Goal: Information Seeking & Learning: Check status

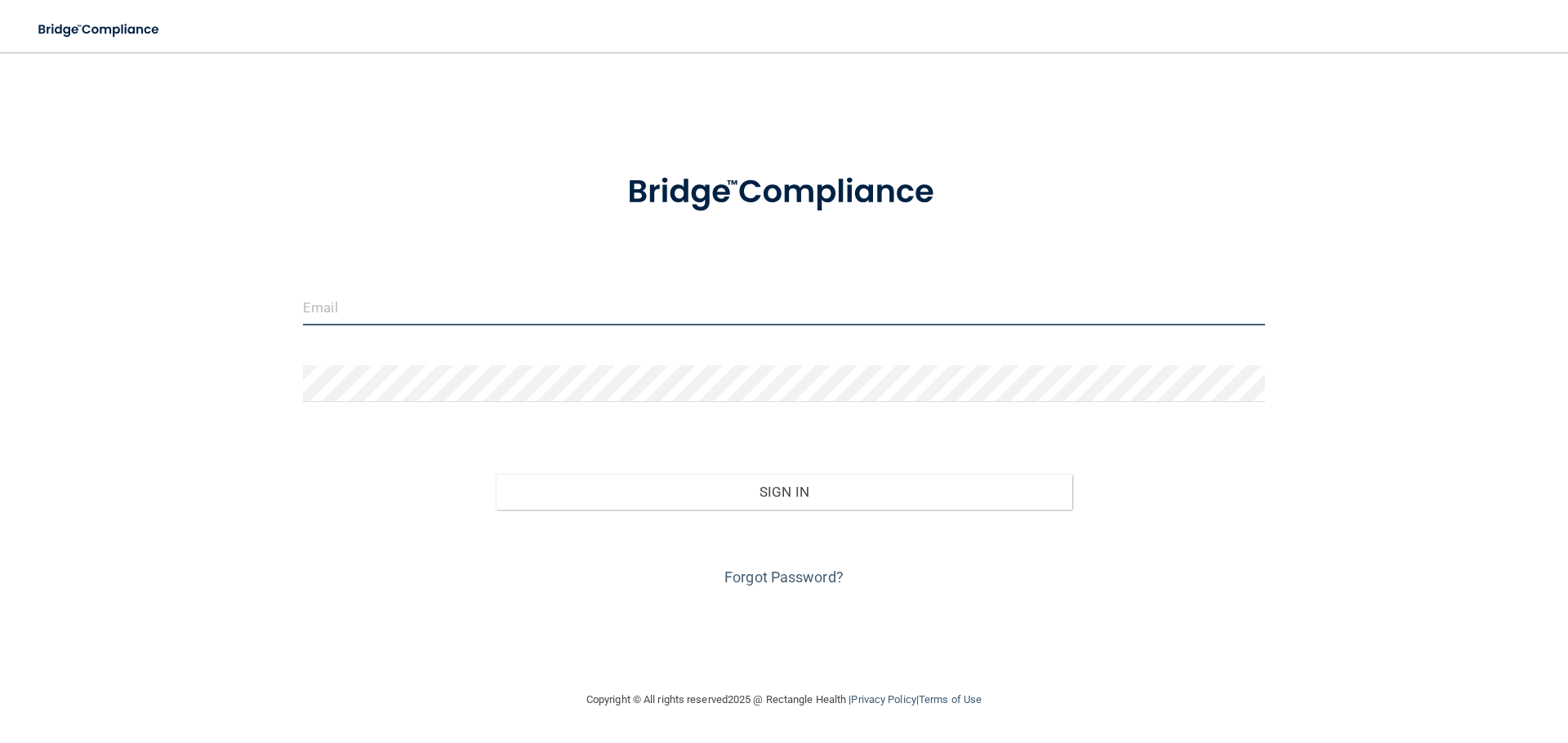
click at [641, 318] on input "email" at bounding box center [784, 307] width 962 height 37
type input "[PERSON_NAME][EMAIL_ADDRESS][DOMAIN_NAME]"
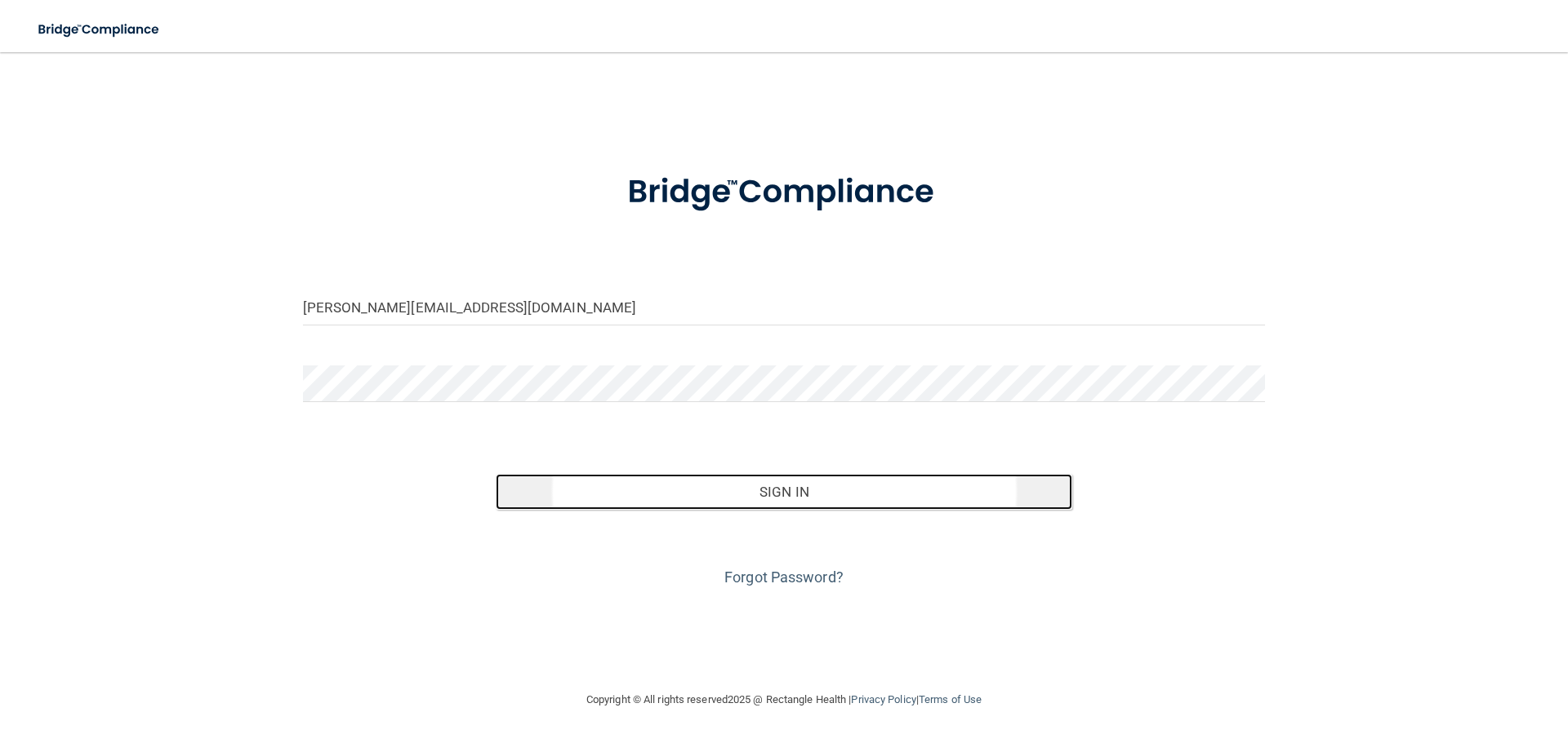
click at [657, 502] on button "Sign In" at bounding box center [784, 492] width 577 height 36
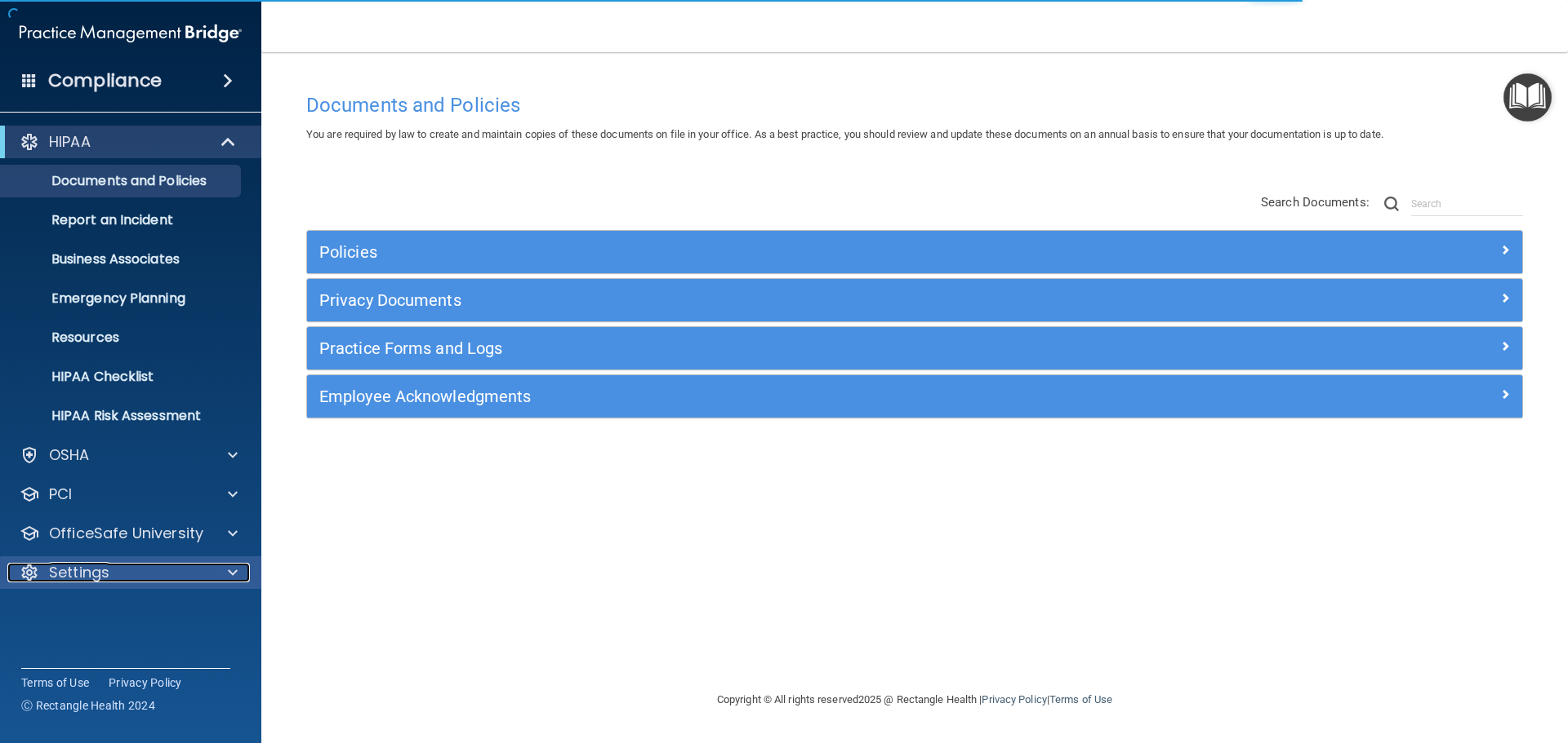
click at [113, 572] on div "Settings" at bounding box center [109, 572] width 202 height 19
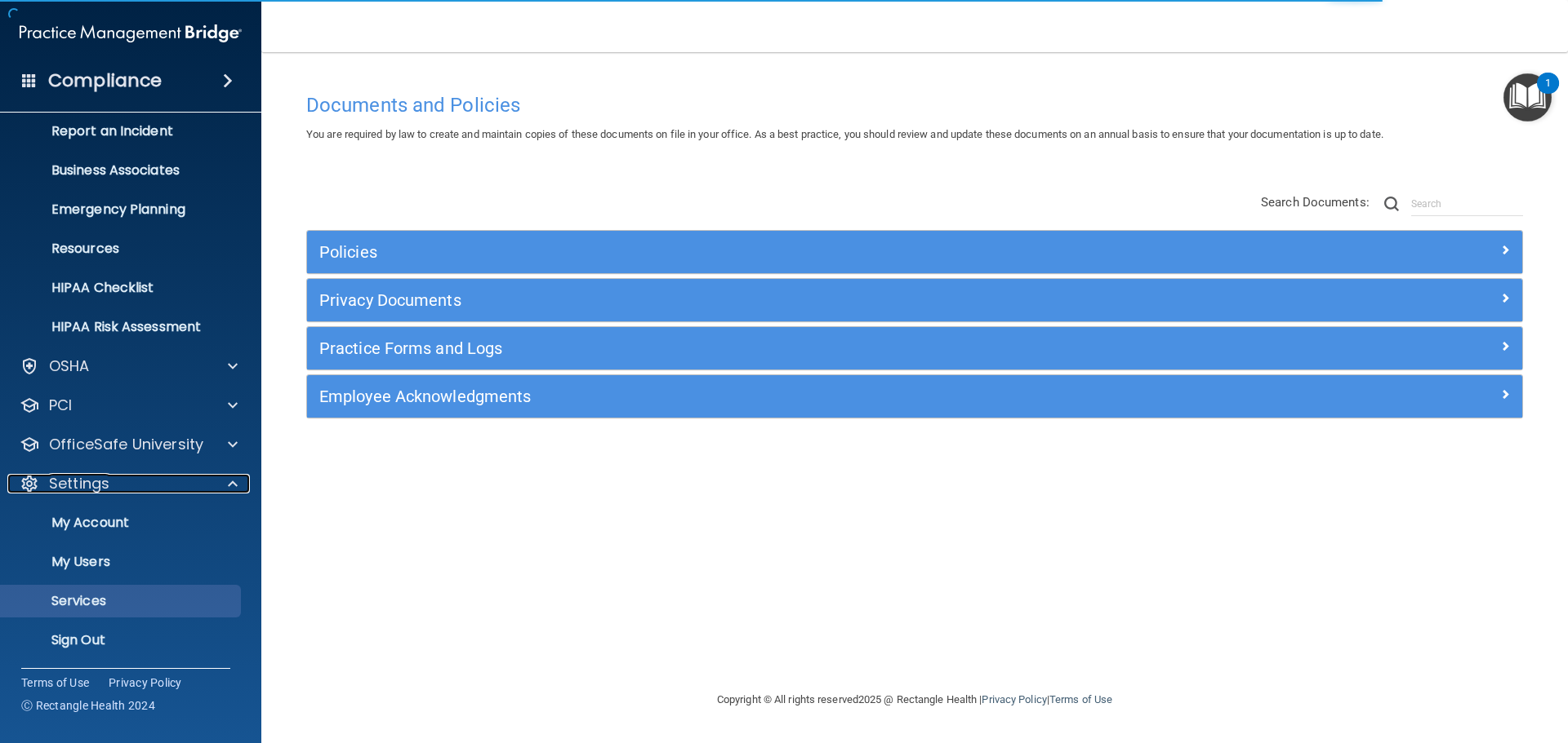
scroll to position [90, 0]
click at [113, 561] on p "My Users" at bounding box center [122, 561] width 223 height 17
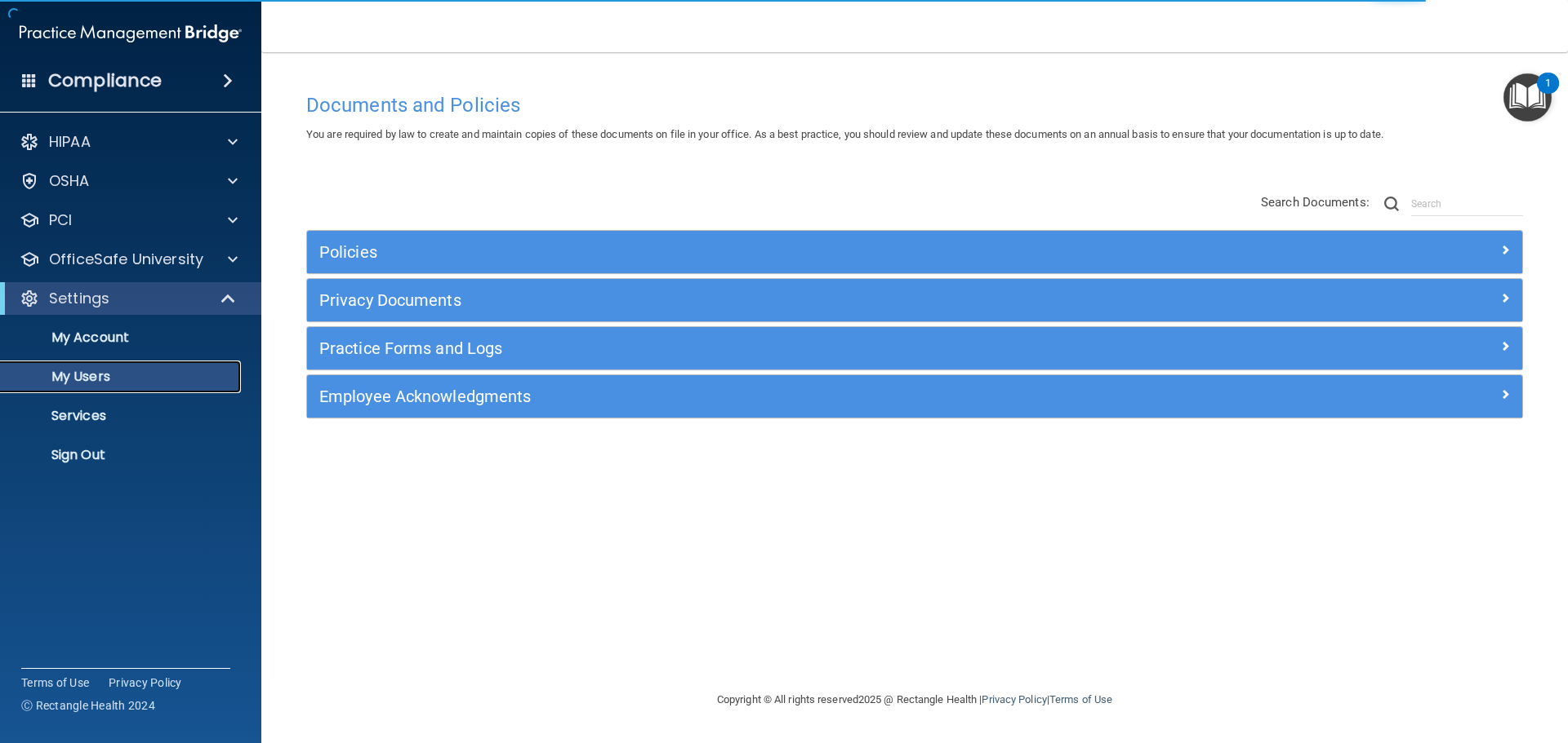
select select "20"
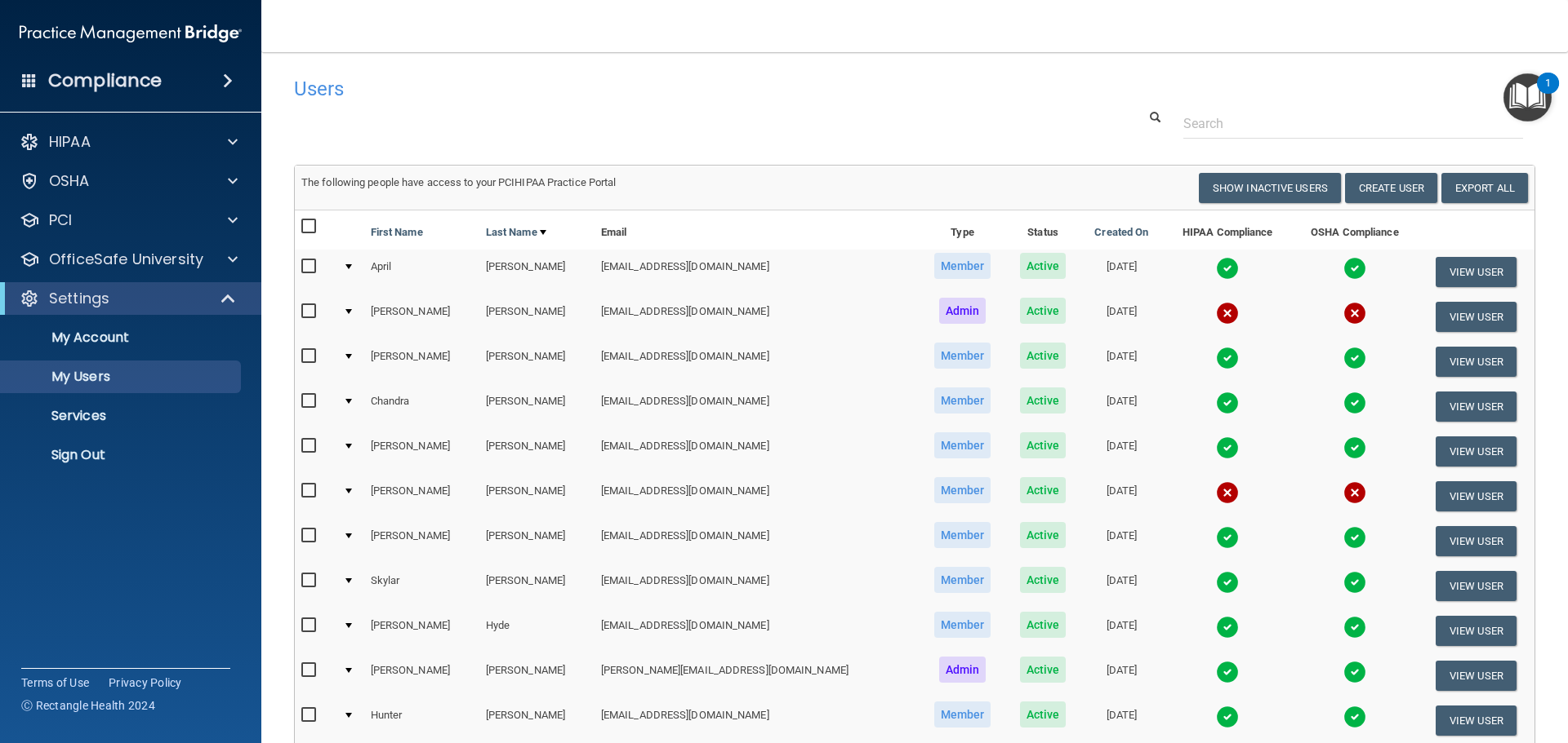
click at [1535, 93] on img "Open Resource Center, 1 new notification" at bounding box center [1528, 98] width 48 height 48
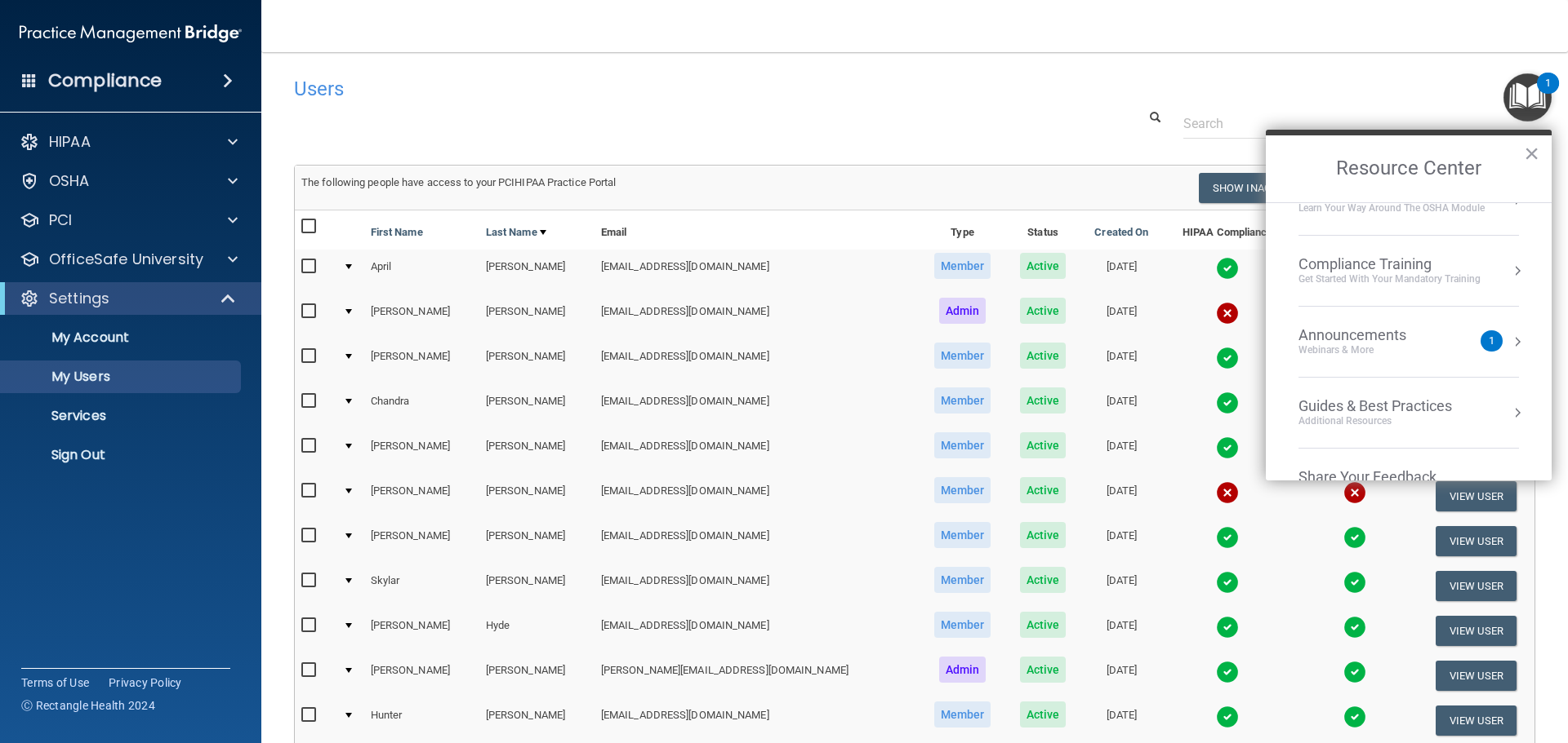
scroll to position [234, 0]
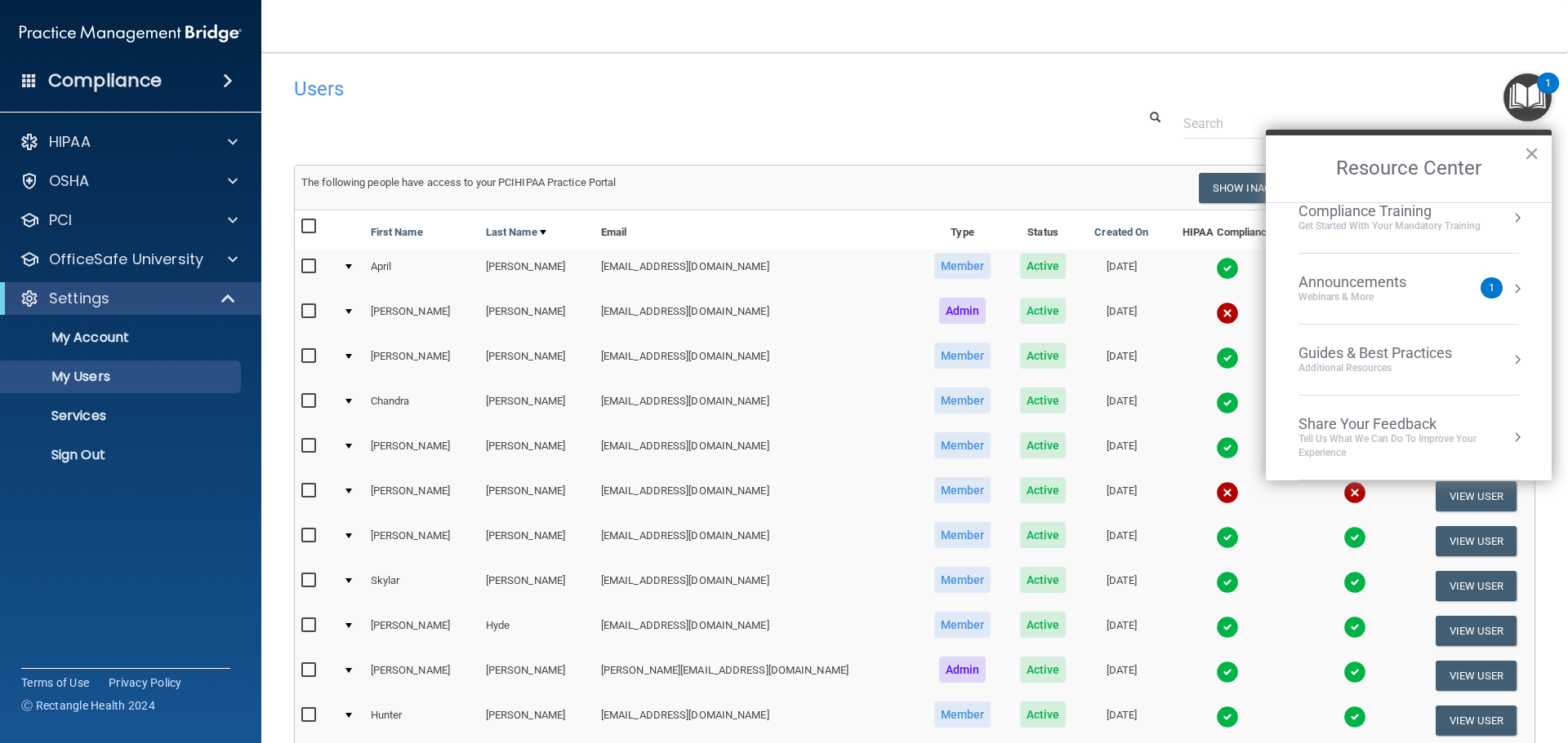
click at [1480, 292] on div "1" at bounding box center [1491, 287] width 22 height 21
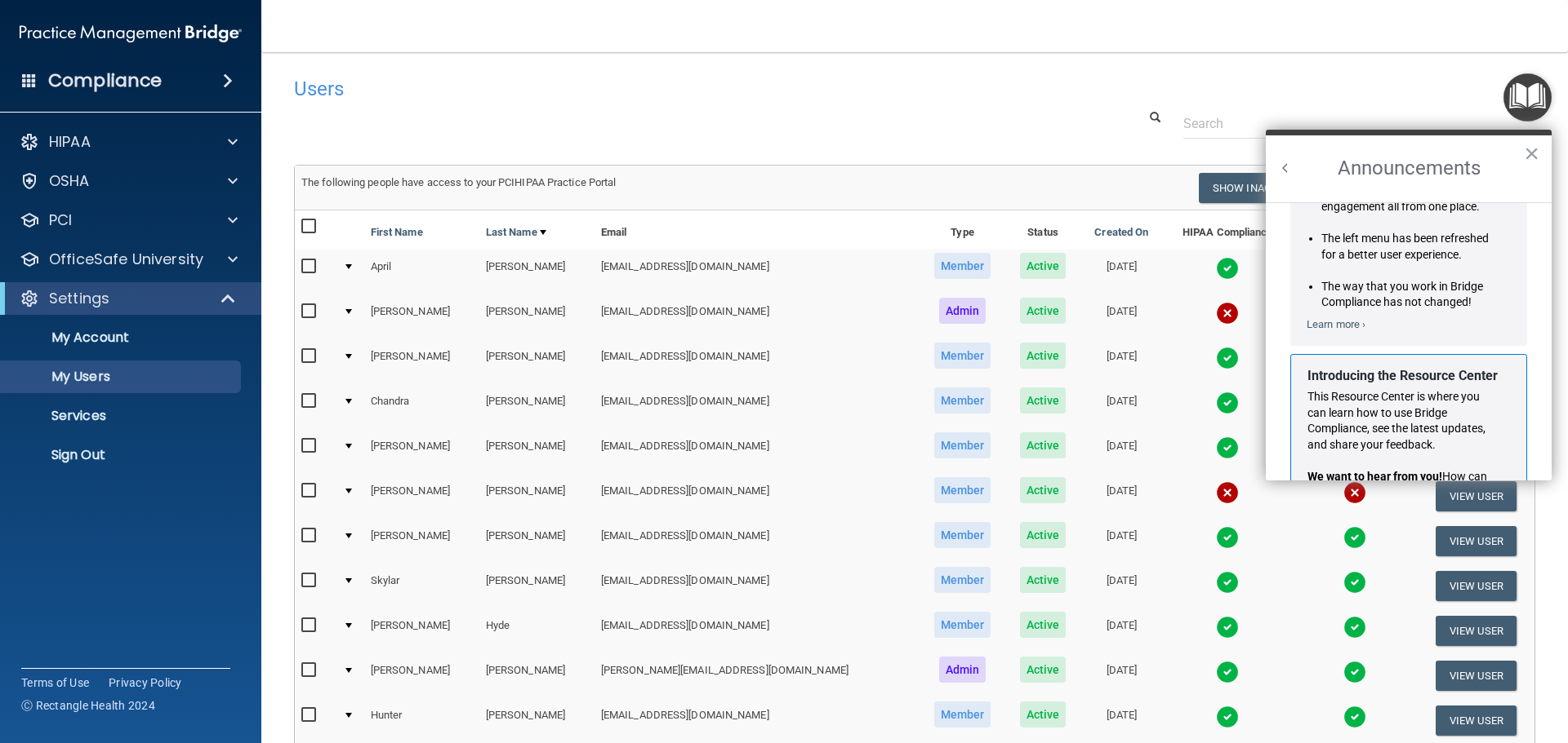
scroll to position [163, 0]
click at [1532, 153] on button "×" at bounding box center [1531, 153] width 16 height 26
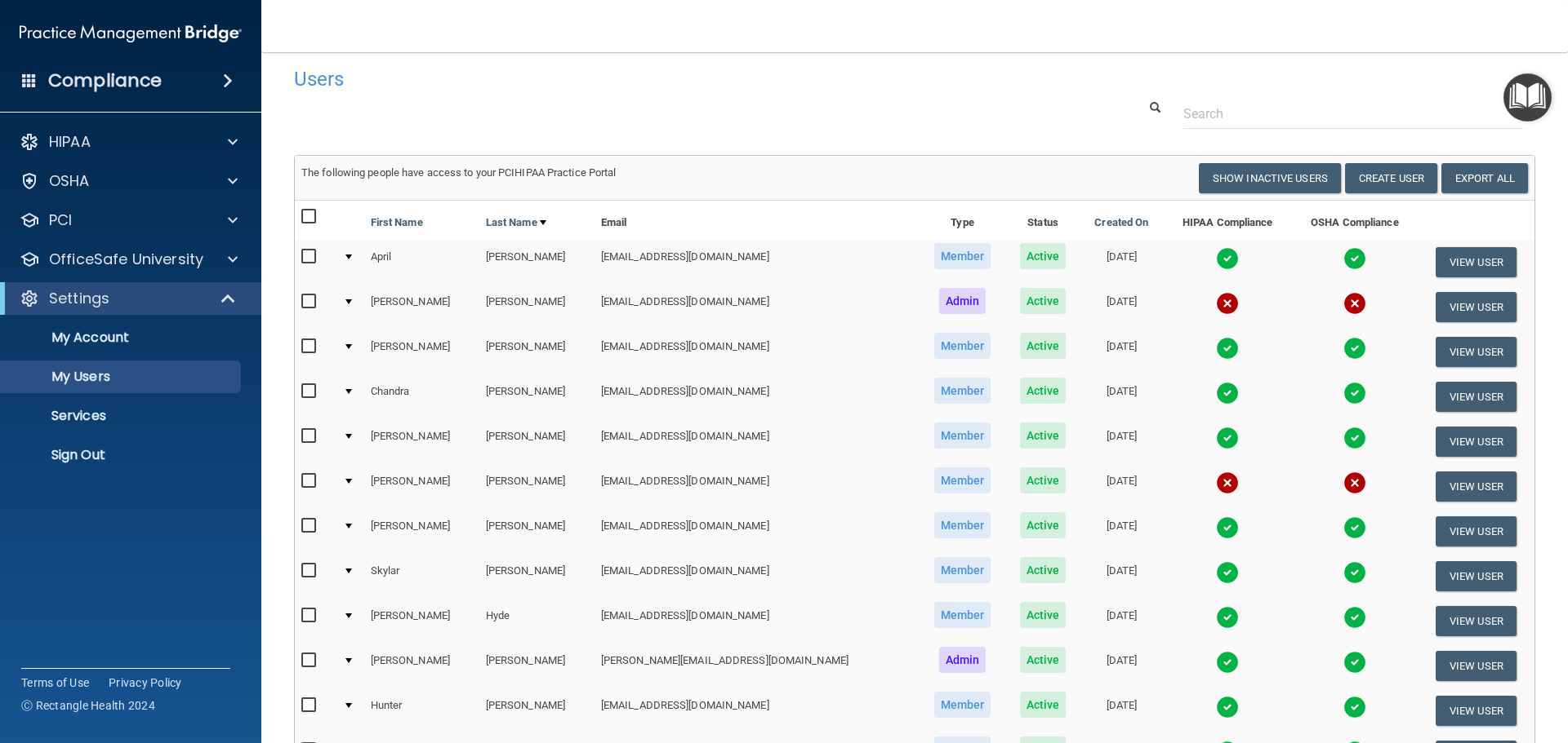
scroll to position [0, 0]
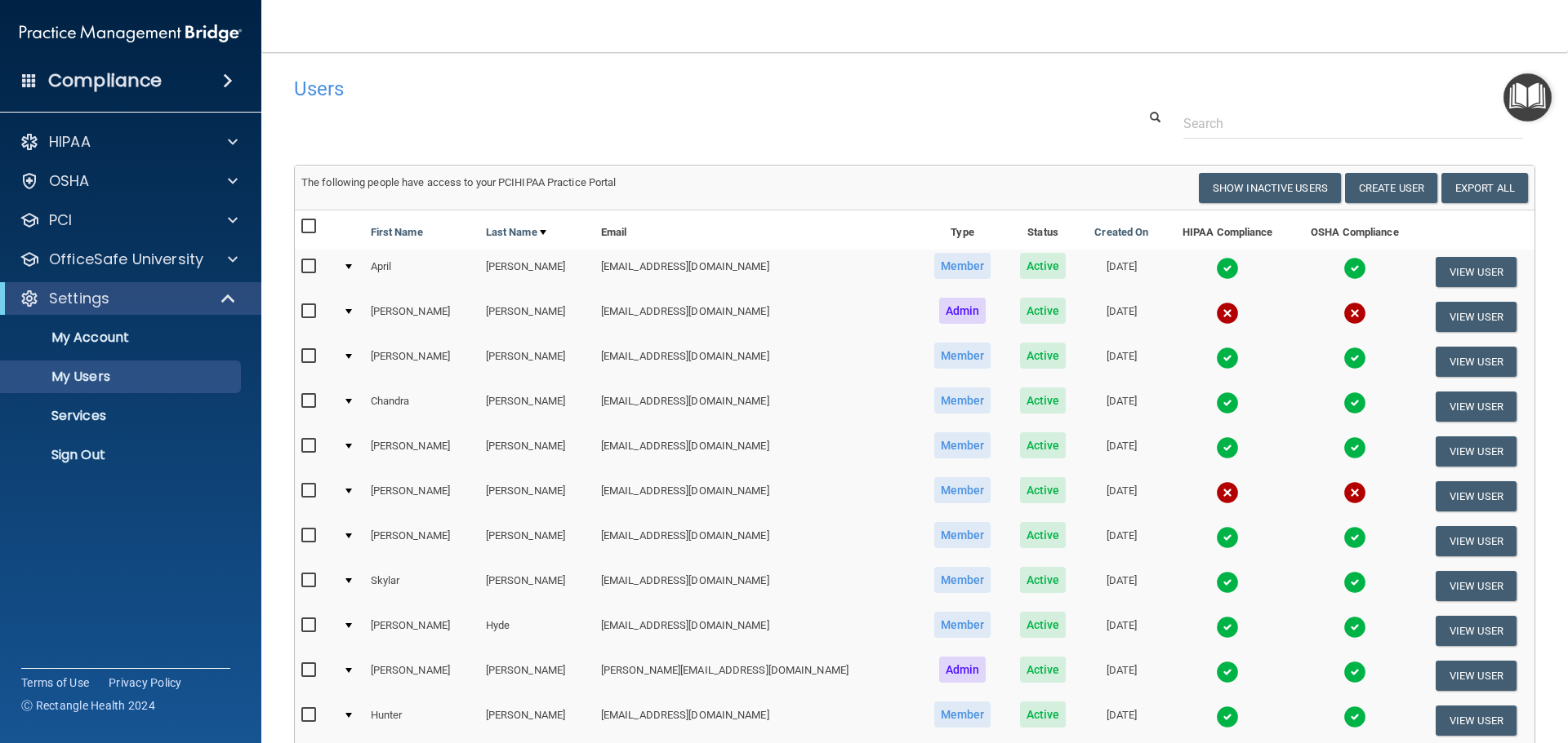
click at [1531, 95] on img "Open Resource Center" at bounding box center [1528, 98] width 48 height 48
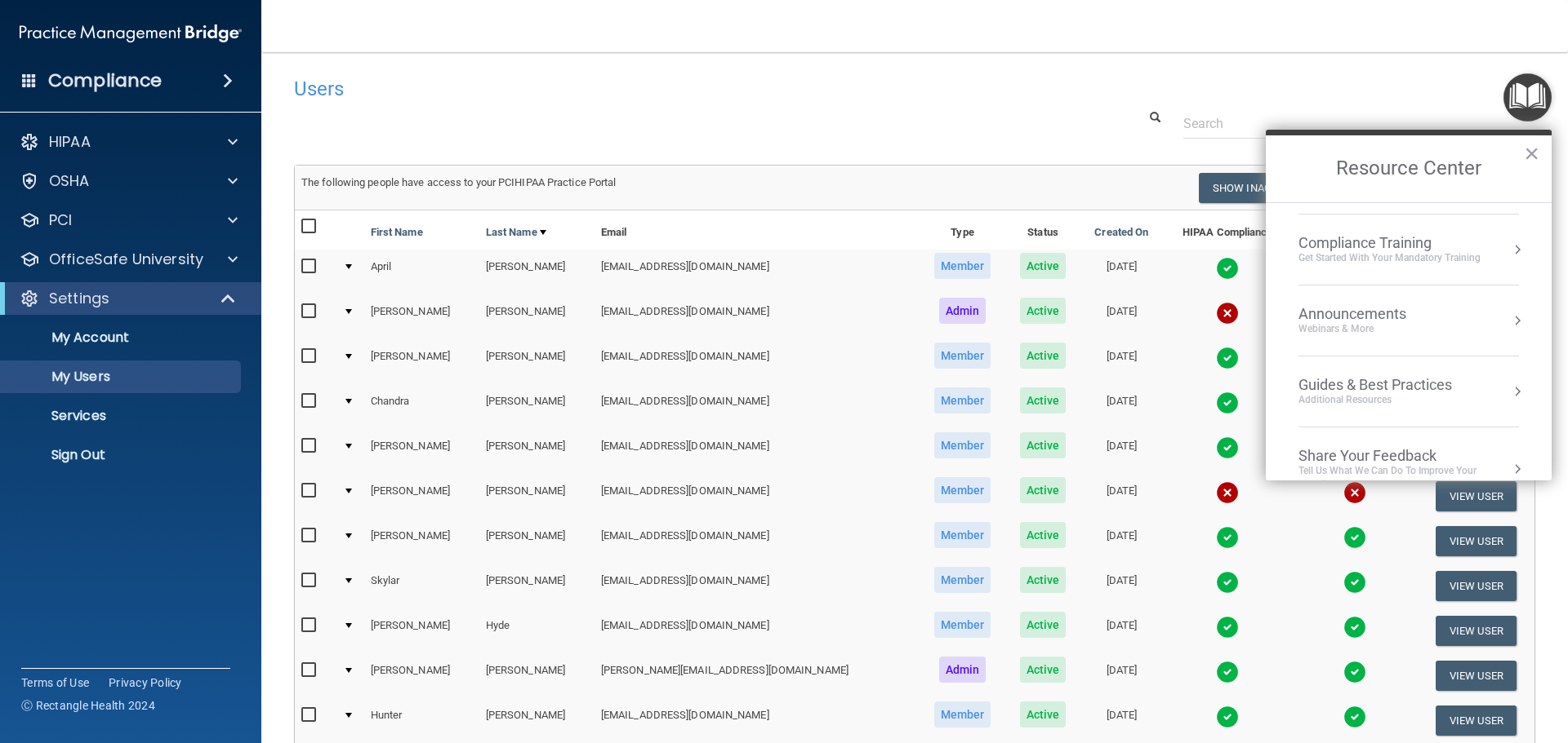
scroll to position [234, 0]
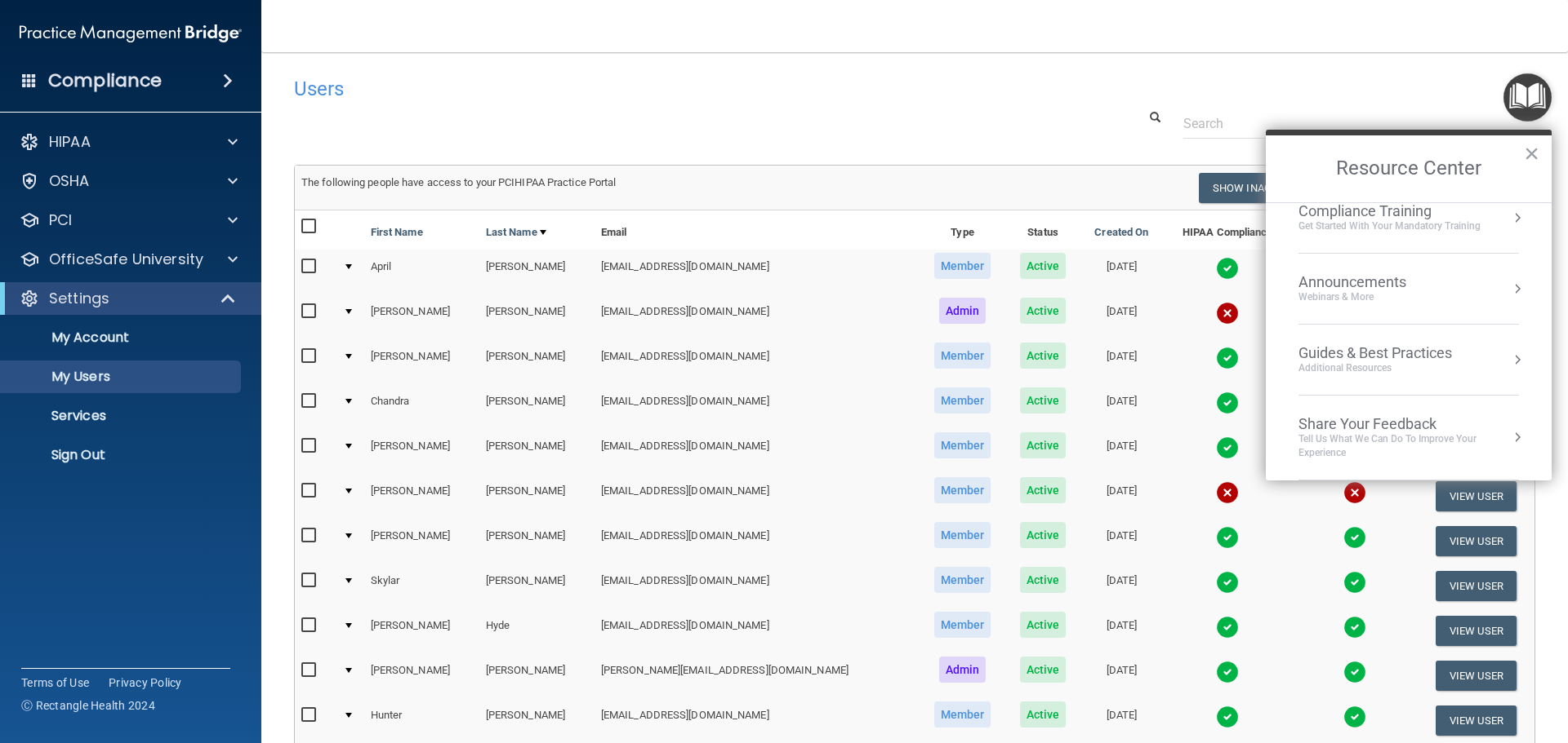
click at [1291, 493] on td at bounding box center [1354, 497] width 126 height 45
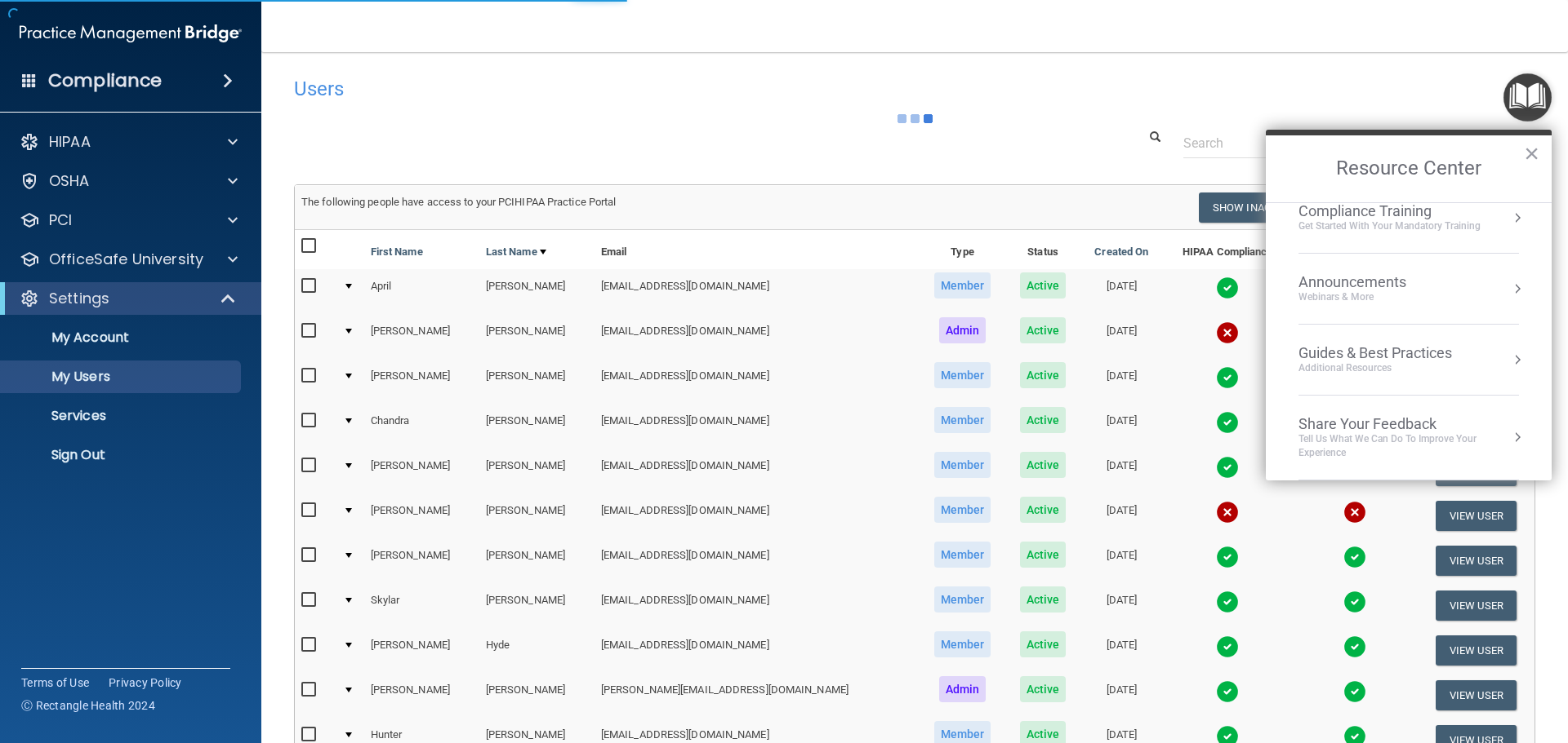
click at [1231, 292] on td at bounding box center [1227, 292] width 129 height 45
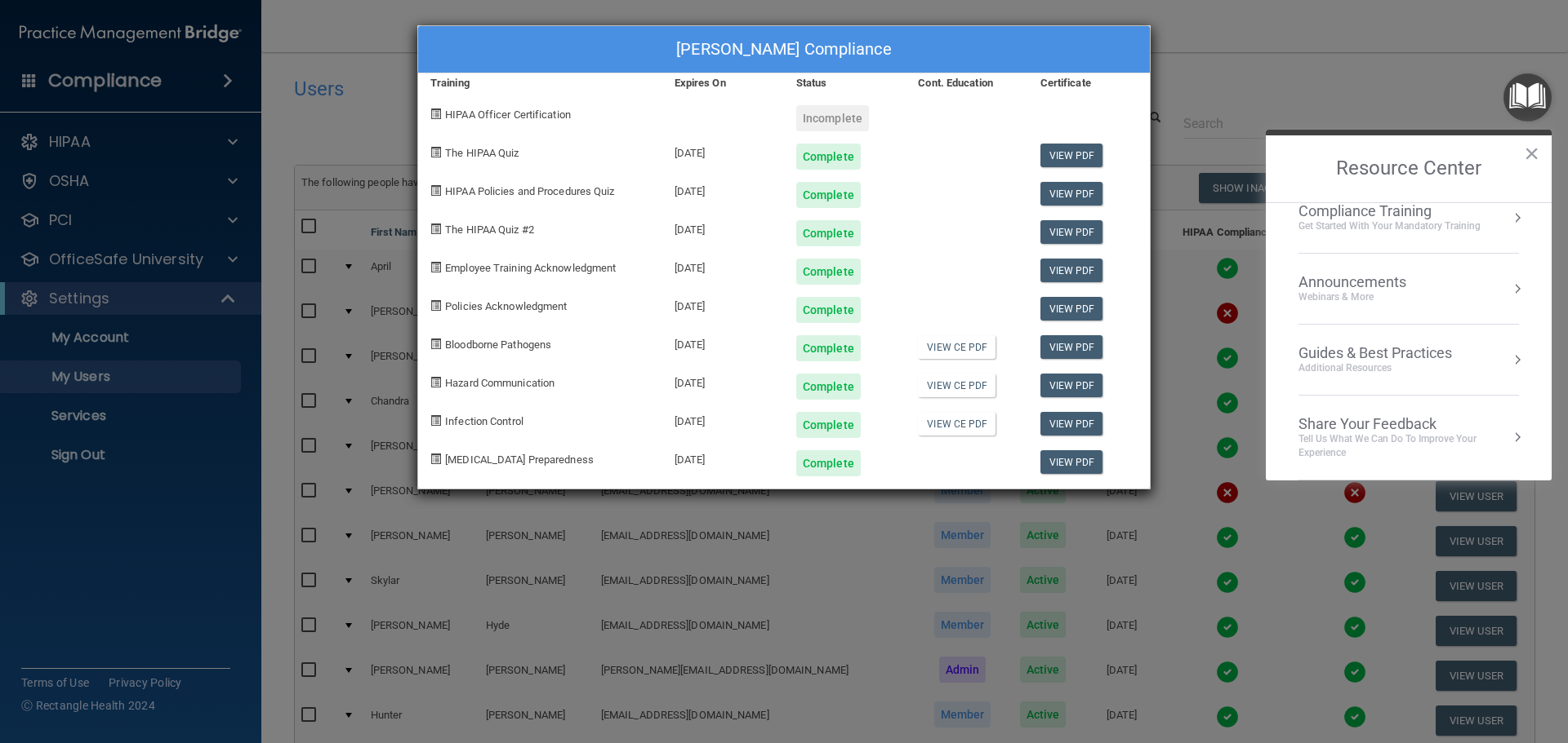
click at [1289, 58] on div "[PERSON_NAME] Compliance Training Expires On Status Cont. Education Certificate…" at bounding box center [784, 372] width 1568 height 743
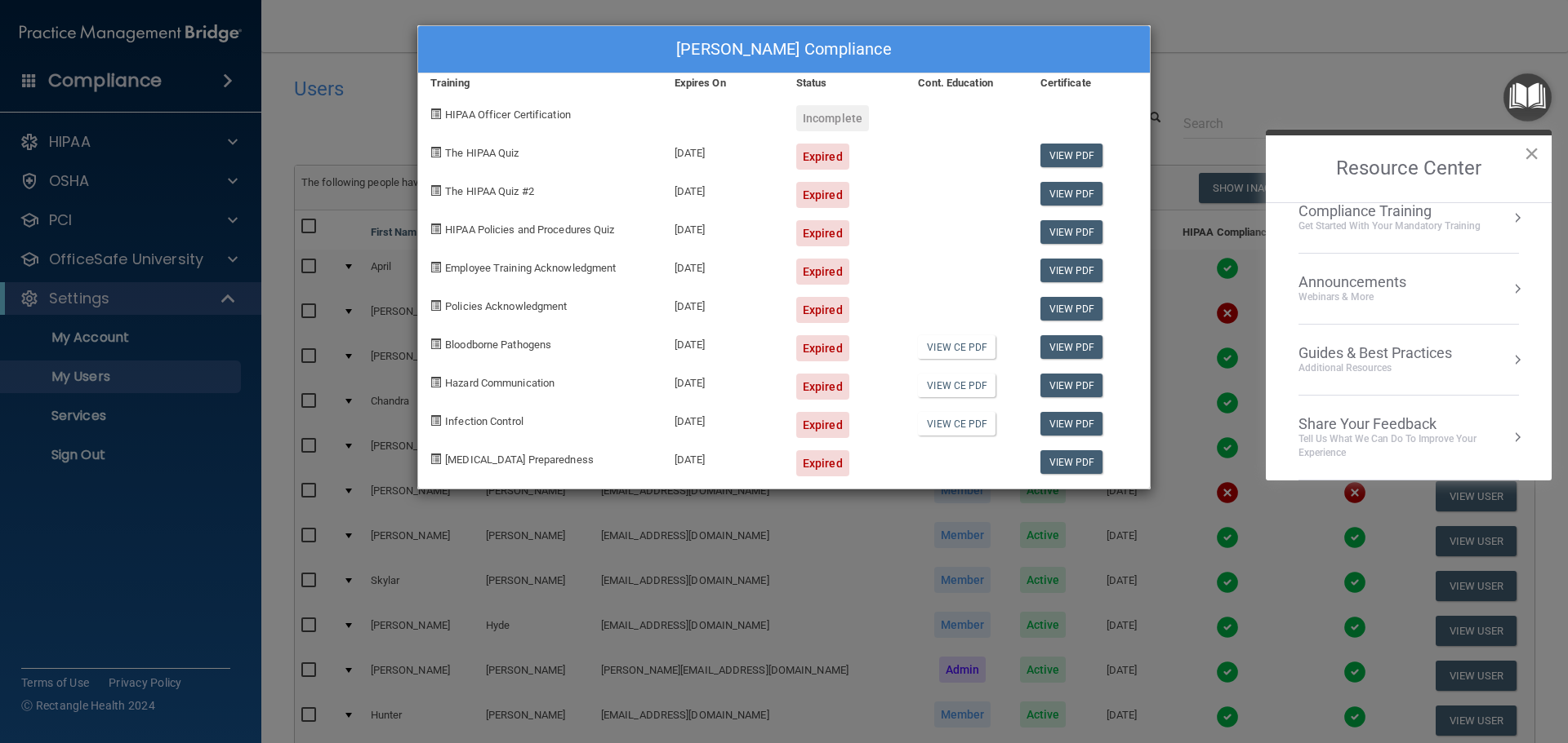
click at [1531, 151] on button "×" at bounding box center [1531, 153] width 16 height 26
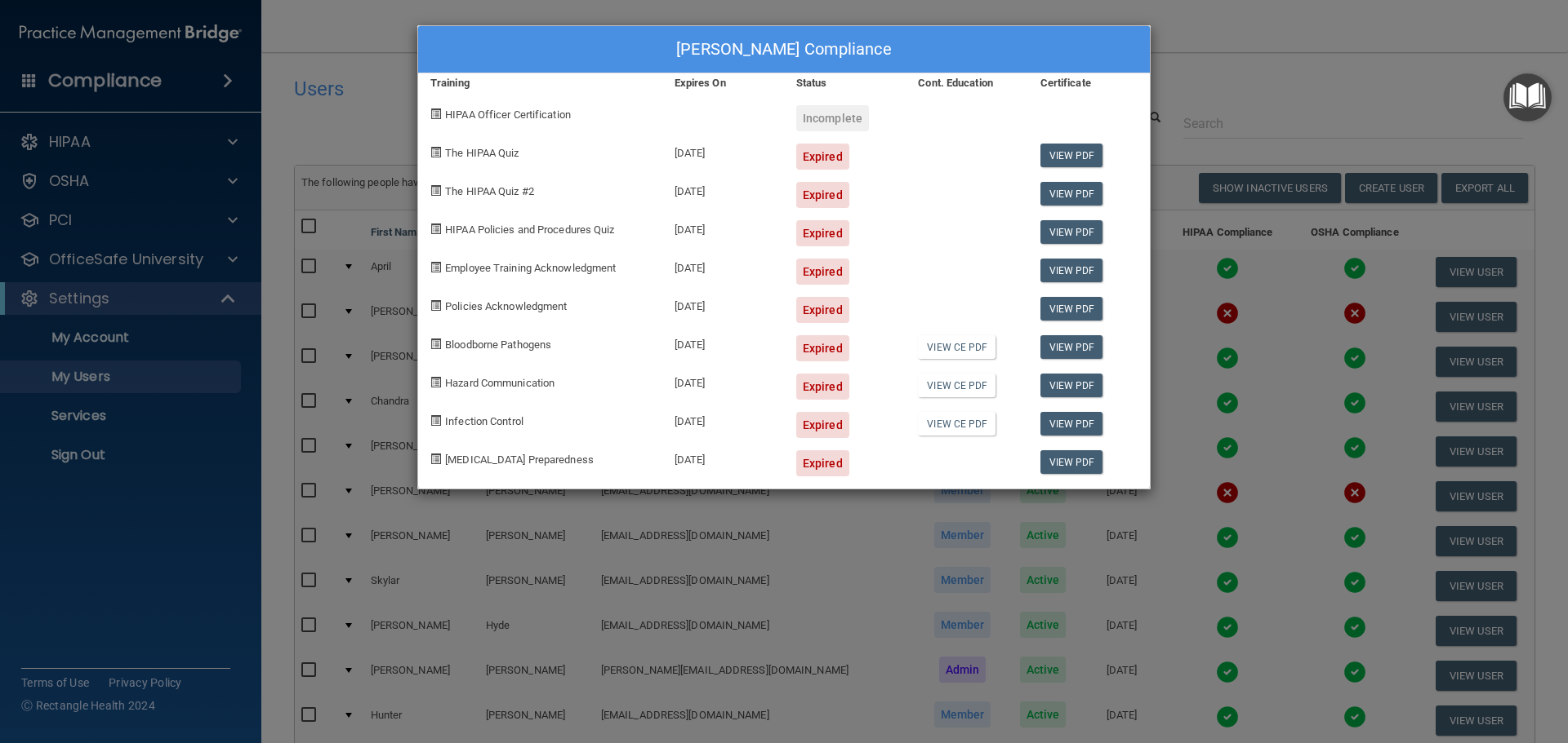
click at [1254, 68] on div "[PERSON_NAME] Compliance Training Expires On Status Cont. Education Certificate…" at bounding box center [784, 372] width 1568 height 743
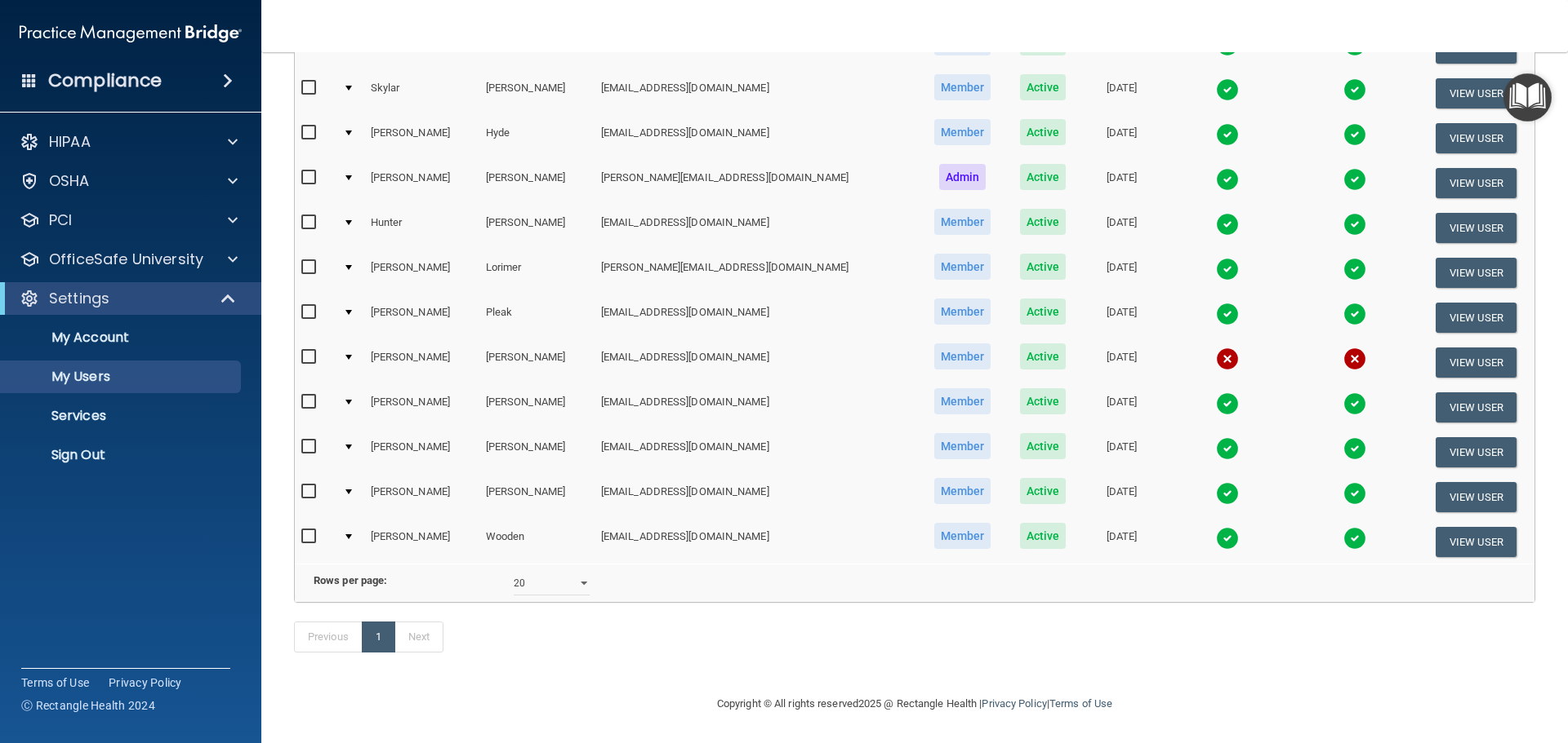
scroll to position [518, 0]
click at [127, 76] on h4 "Compliance" at bounding box center [105, 80] width 114 height 23
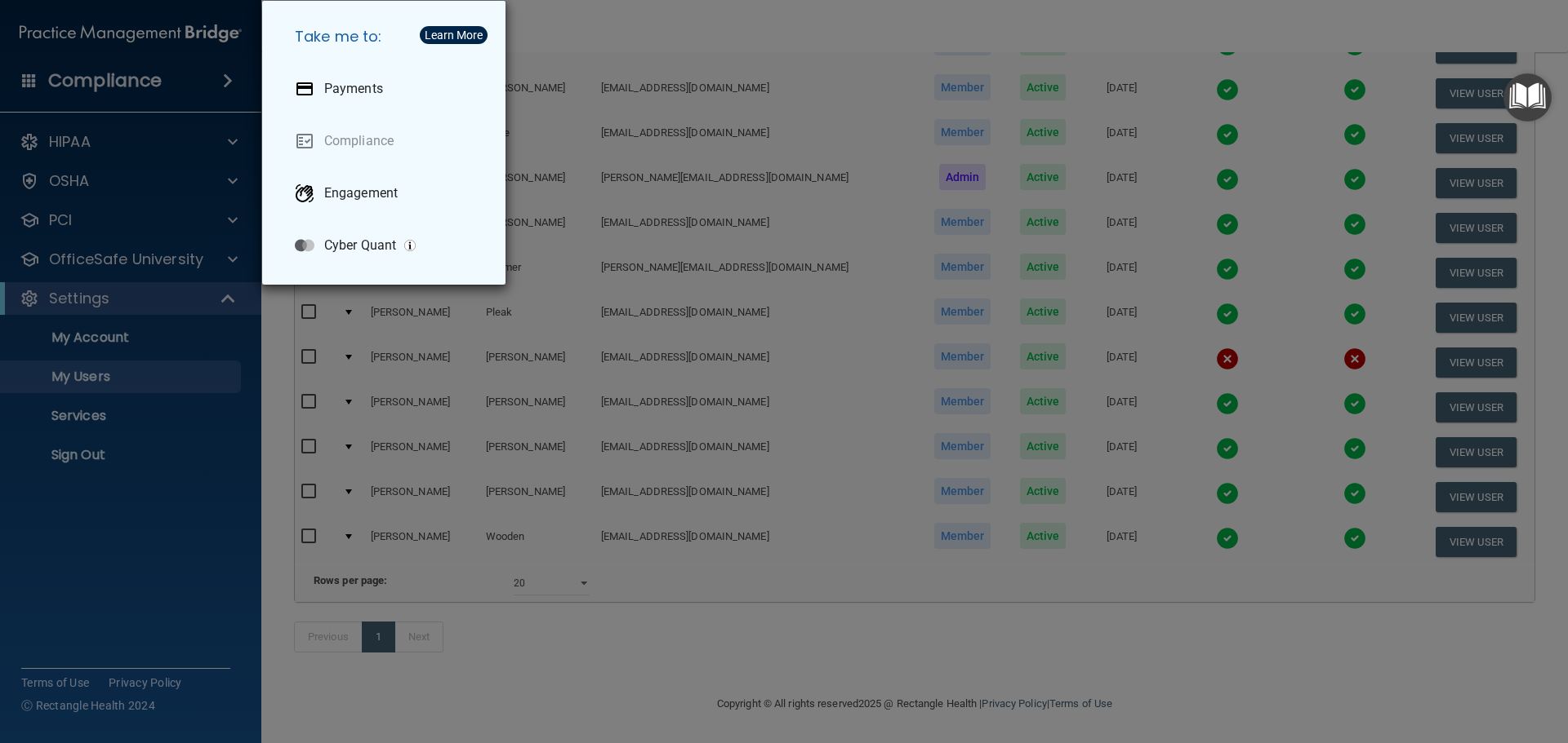
drag, startPoint x: 690, startPoint y: 677, endPoint x: 678, endPoint y: 677, distance: 12.0
click at [685, 677] on div "Take me to: Payments Compliance Engagement Cyber Quant" at bounding box center [784, 372] width 1568 height 743
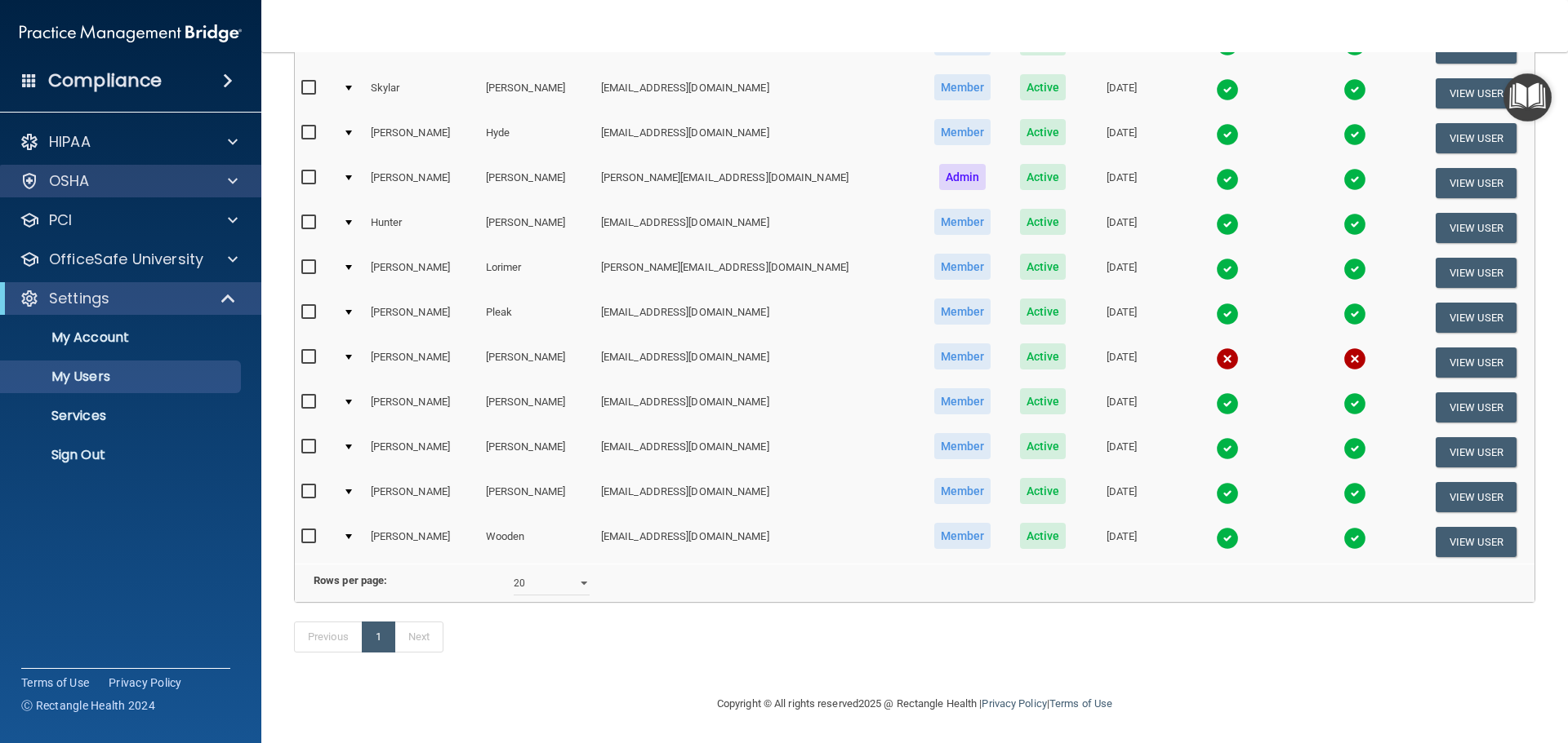
click at [148, 170] on div "OSHA" at bounding box center [131, 180] width 262 height 33
click at [231, 179] on span at bounding box center [233, 180] width 10 height 19
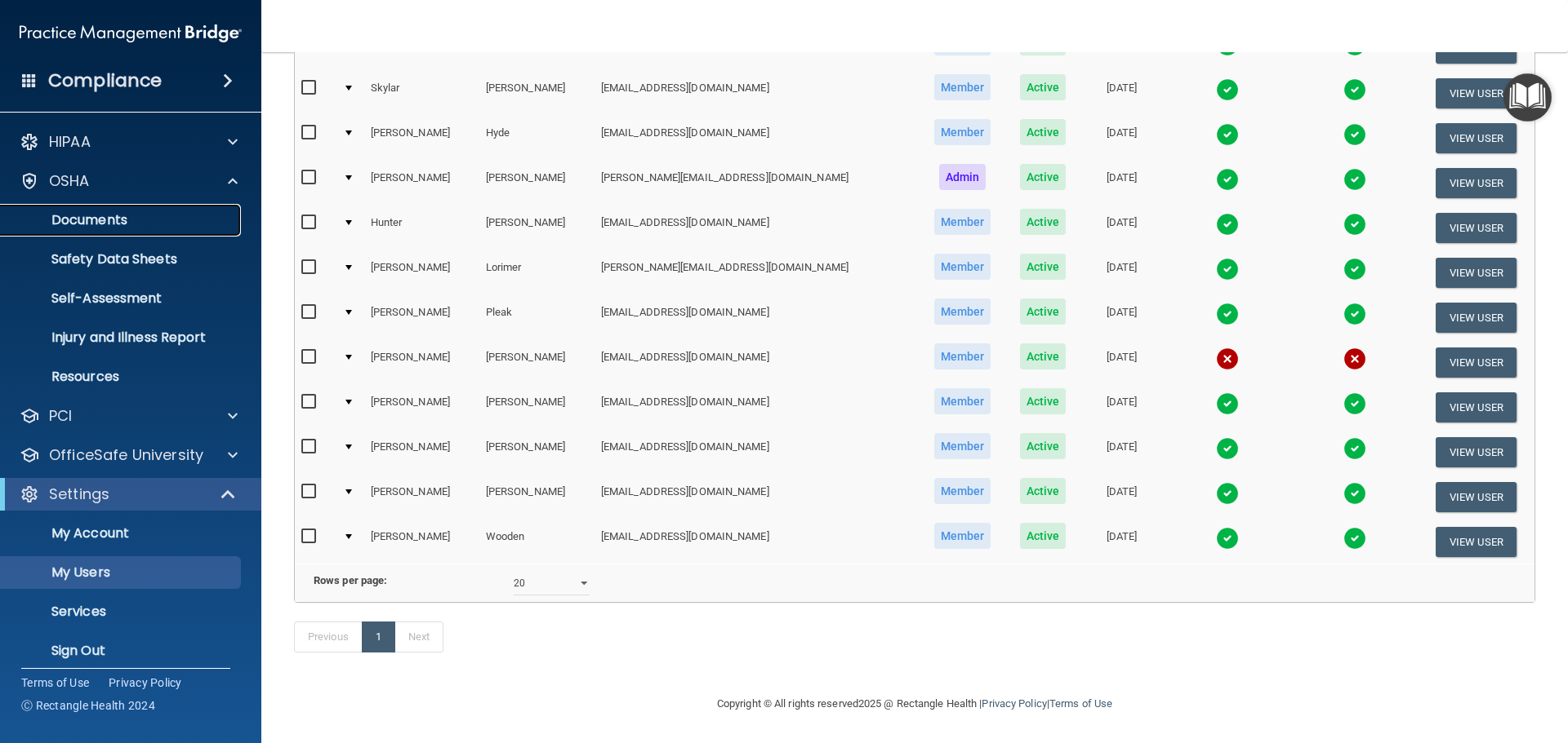
click at [200, 231] on link "Documents" at bounding box center [112, 220] width 257 height 33
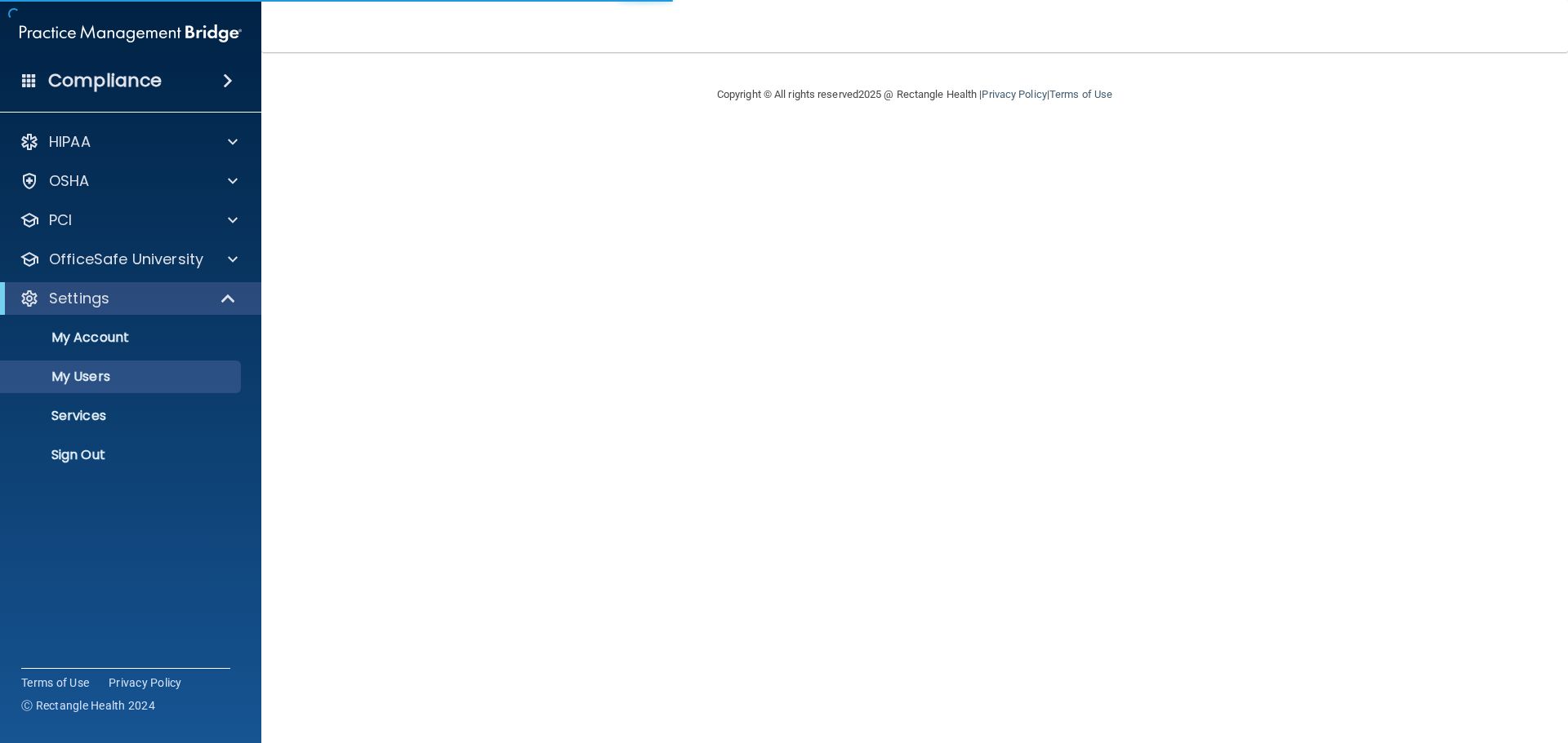
select select "20"
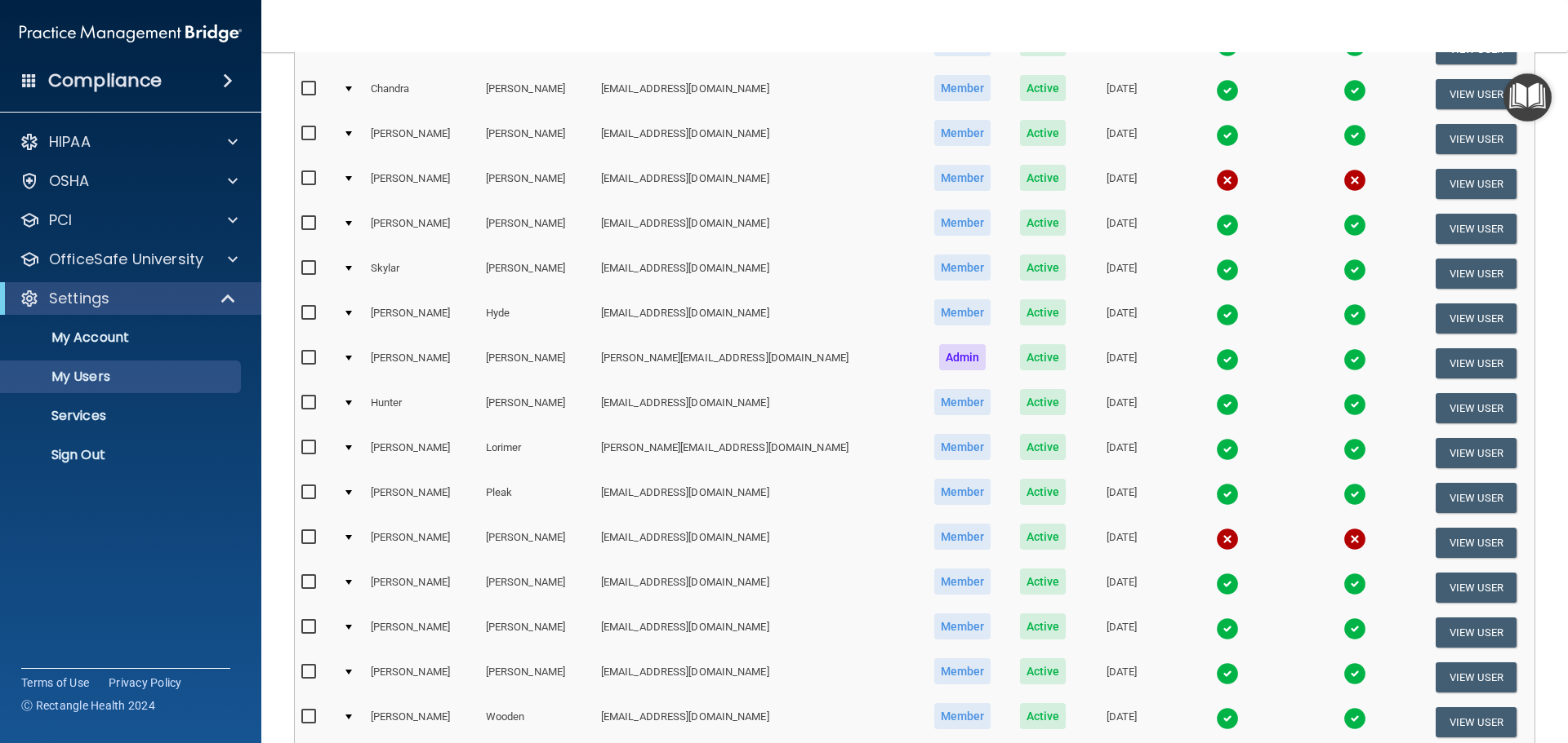
scroll to position [272, 0]
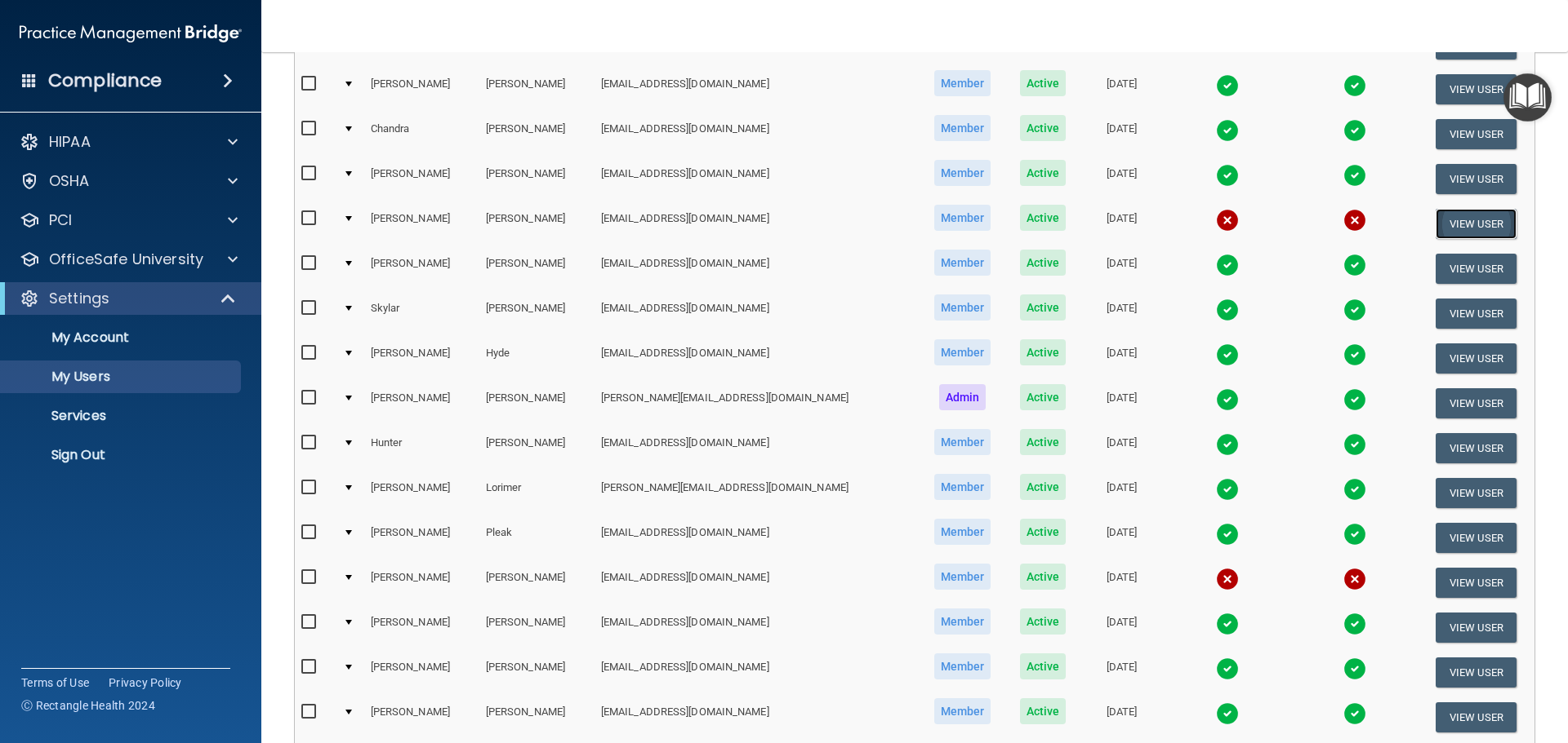
click at [1435, 225] on button "View User" at bounding box center [1475, 224] width 81 height 30
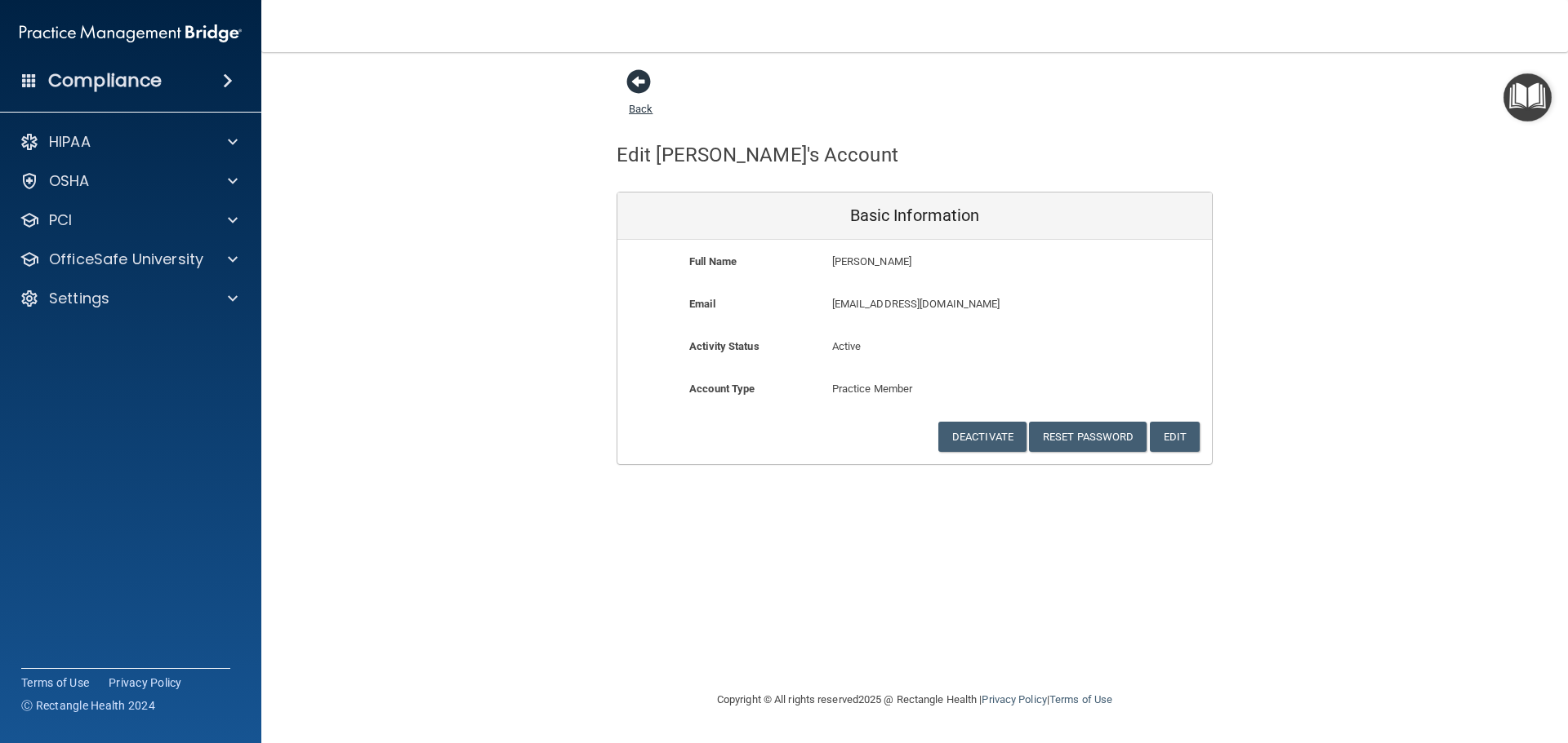
click at [639, 87] on span at bounding box center [638, 81] width 24 height 24
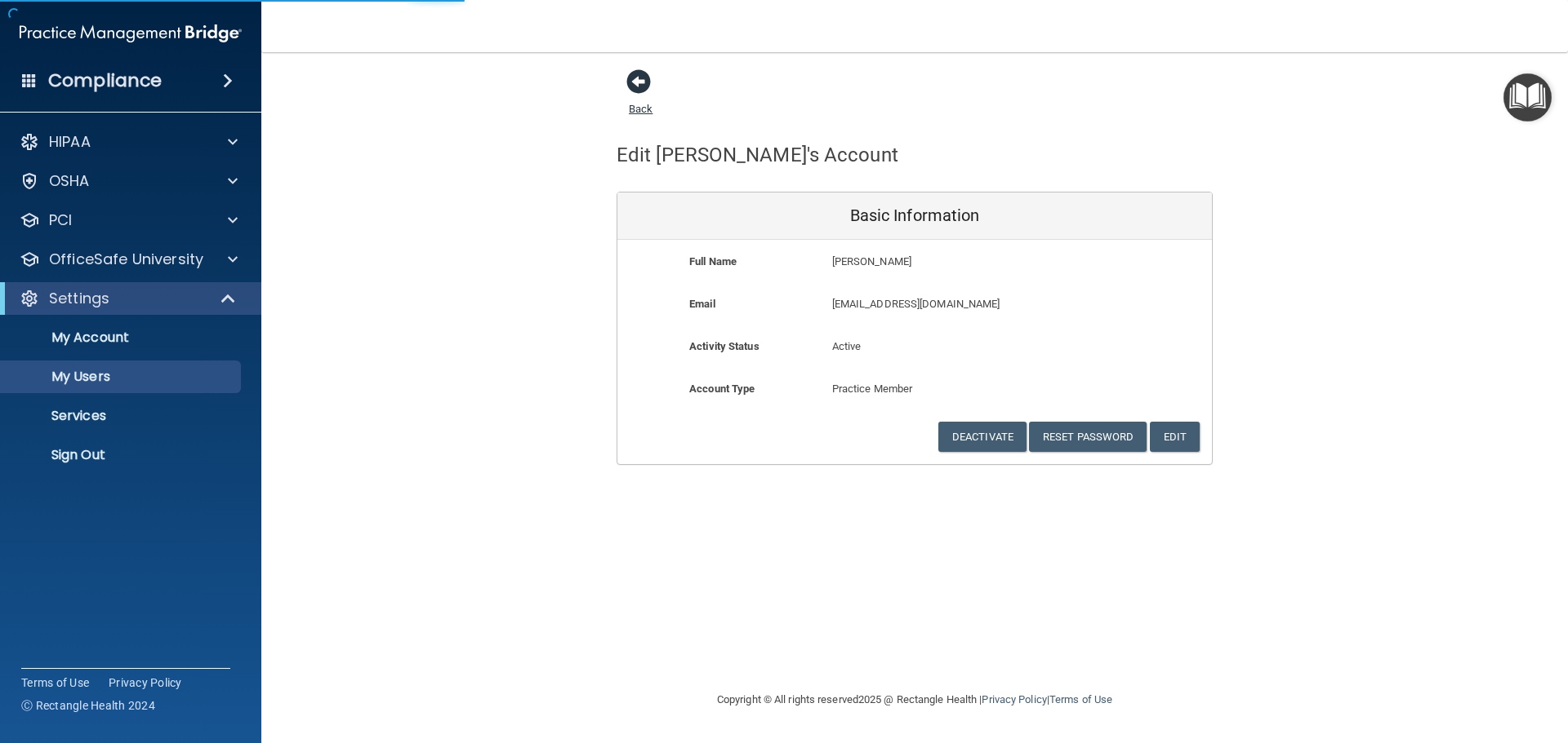
select select "20"
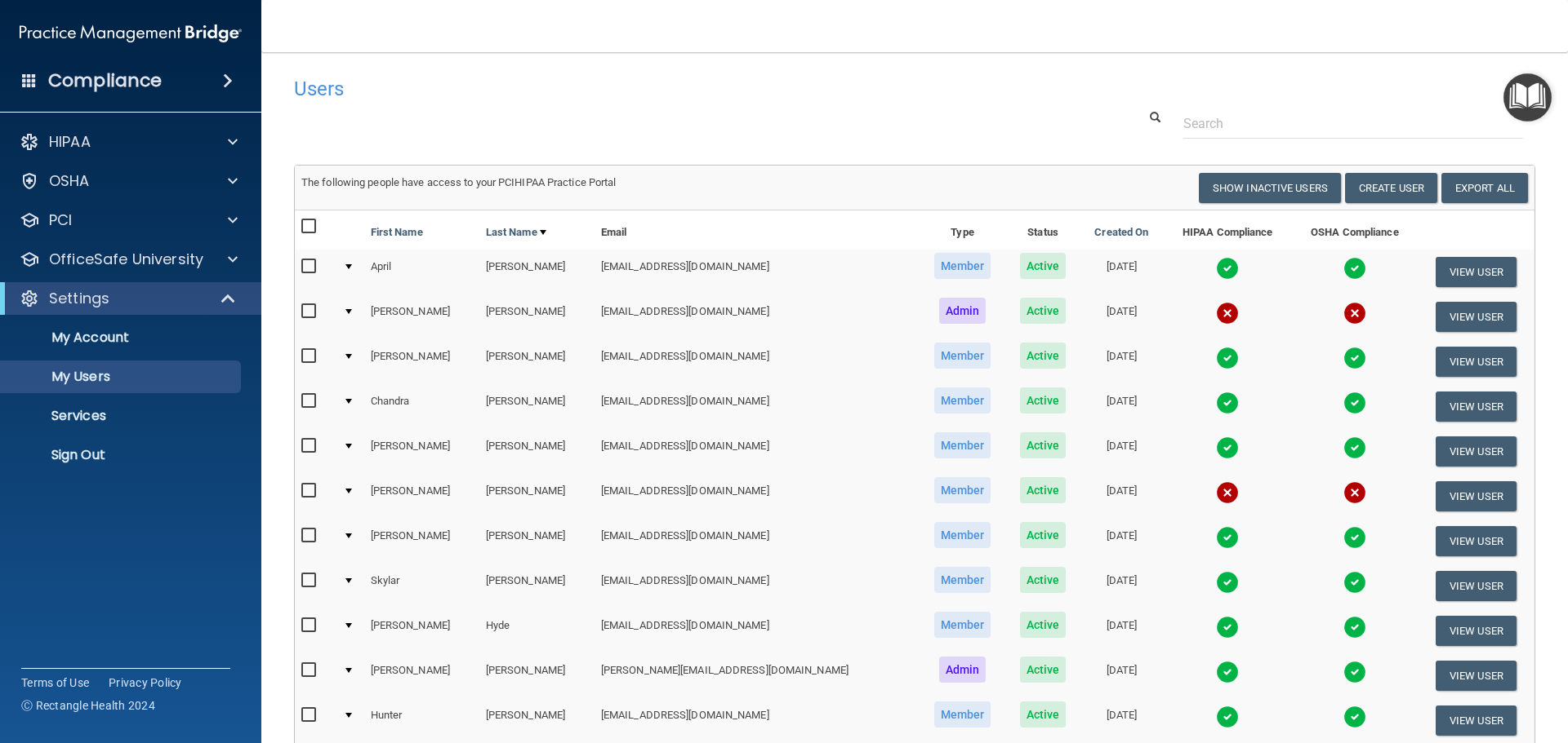
click at [610, 495] on td "[EMAIL_ADDRESS][DOMAIN_NAME]" at bounding box center [757, 497] width 324 height 45
click at [412, 490] on td "[PERSON_NAME]" at bounding box center [422, 497] width 115 height 45
click at [352, 490] on div at bounding box center [348, 491] width 7 height 5
click at [352, 493] on div at bounding box center [348, 491] width 7 height 5
click at [392, 495] on td "[PERSON_NAME]" at bounding box center [422, 497] width 115 height 45
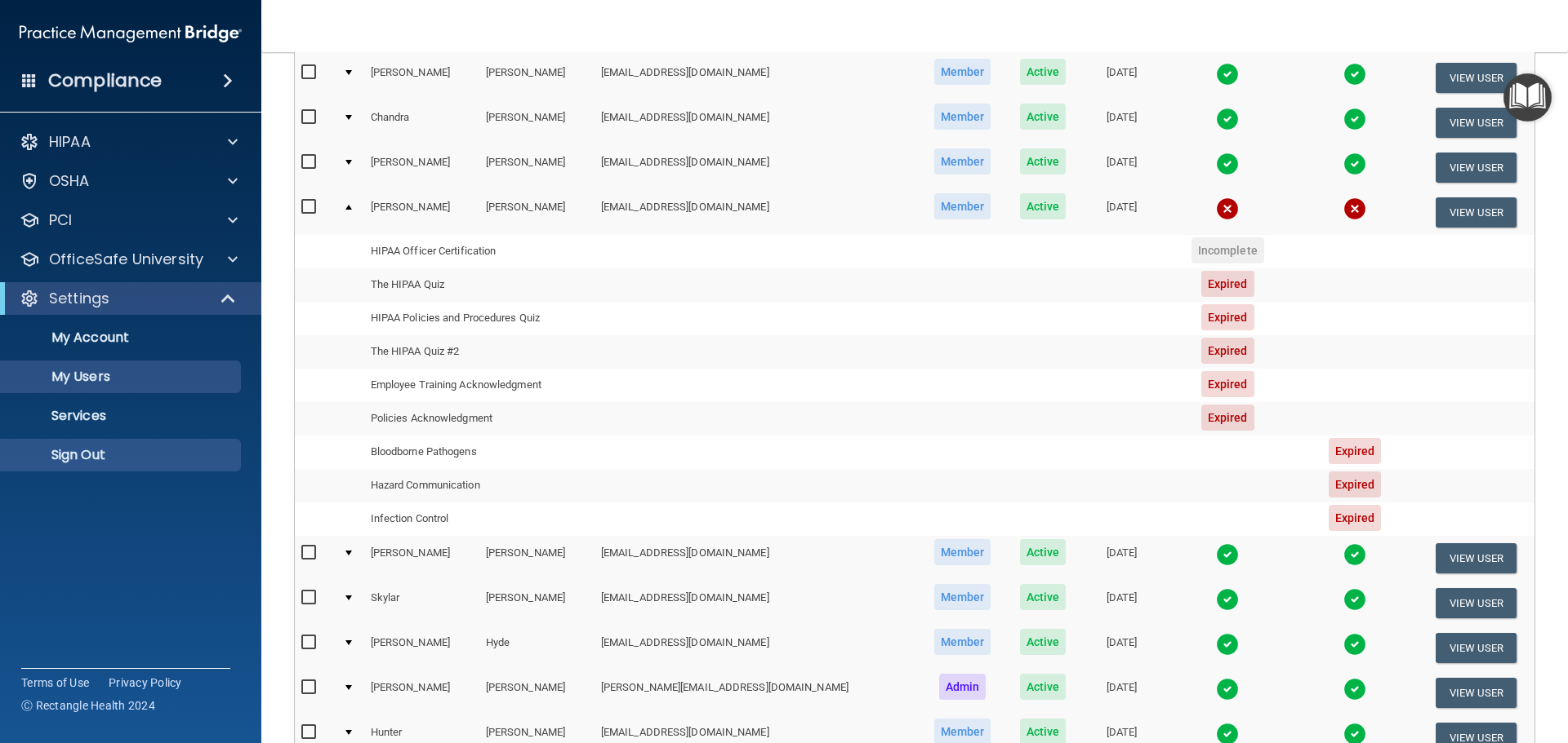
scroll to position [245, 0]
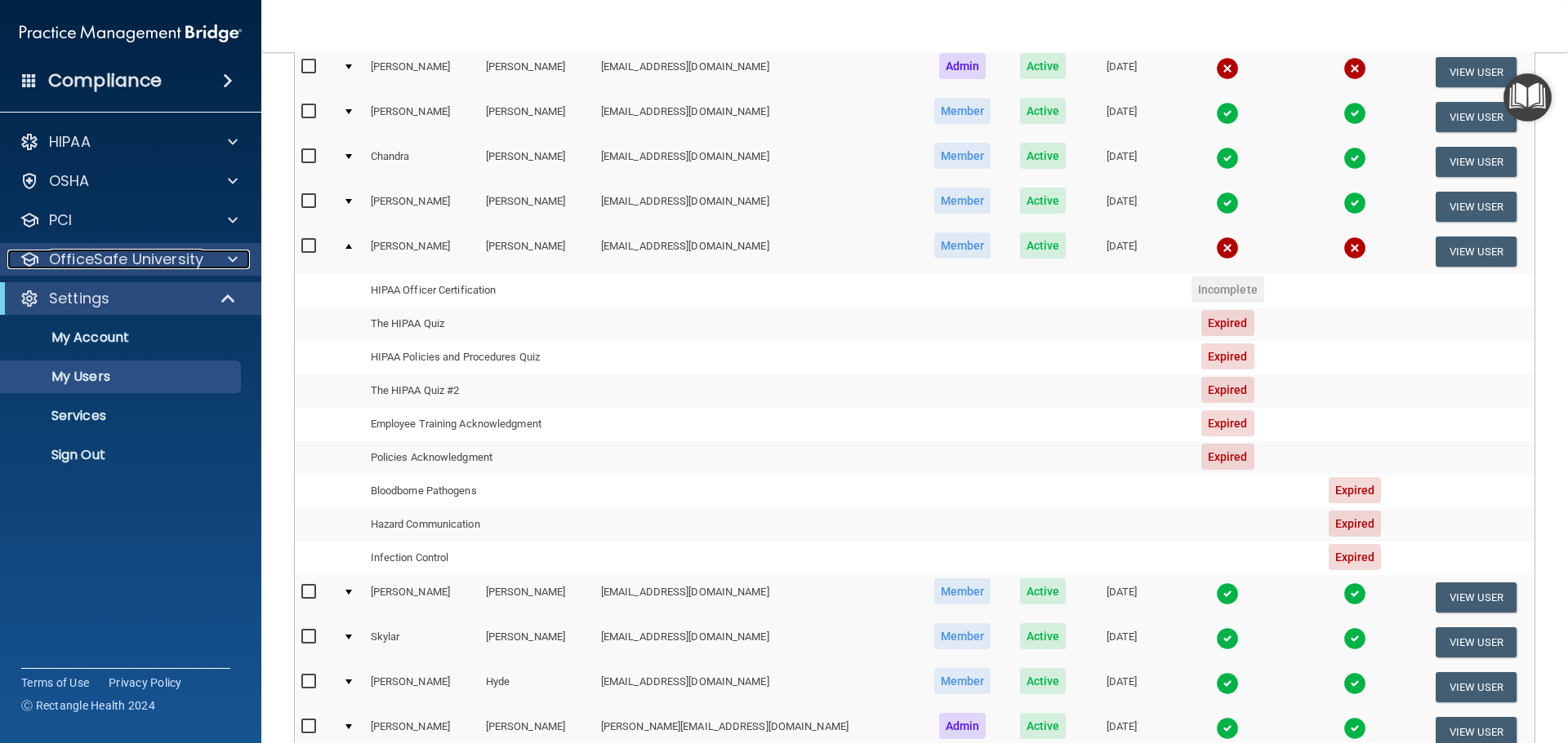
click at [140, 261] on p "OfficeSafe University" at bounding box center [126, 259] width 155 height 19
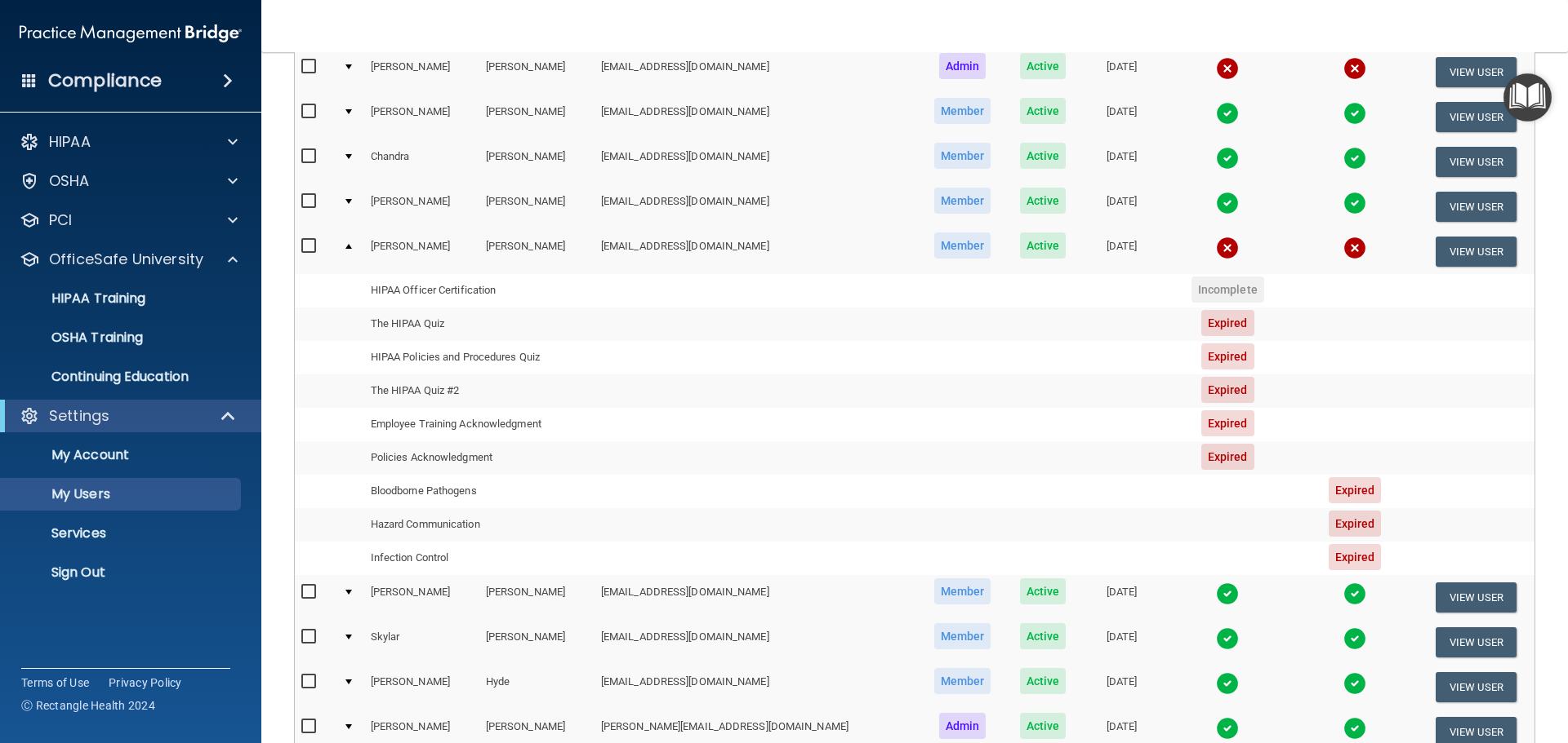
click at [132, 31] on img at bounding box center [130, 33] width 222 height 33
click at [119, 76] on h4 "Compliance" at bounding box center [105, 80] width 114 height 23
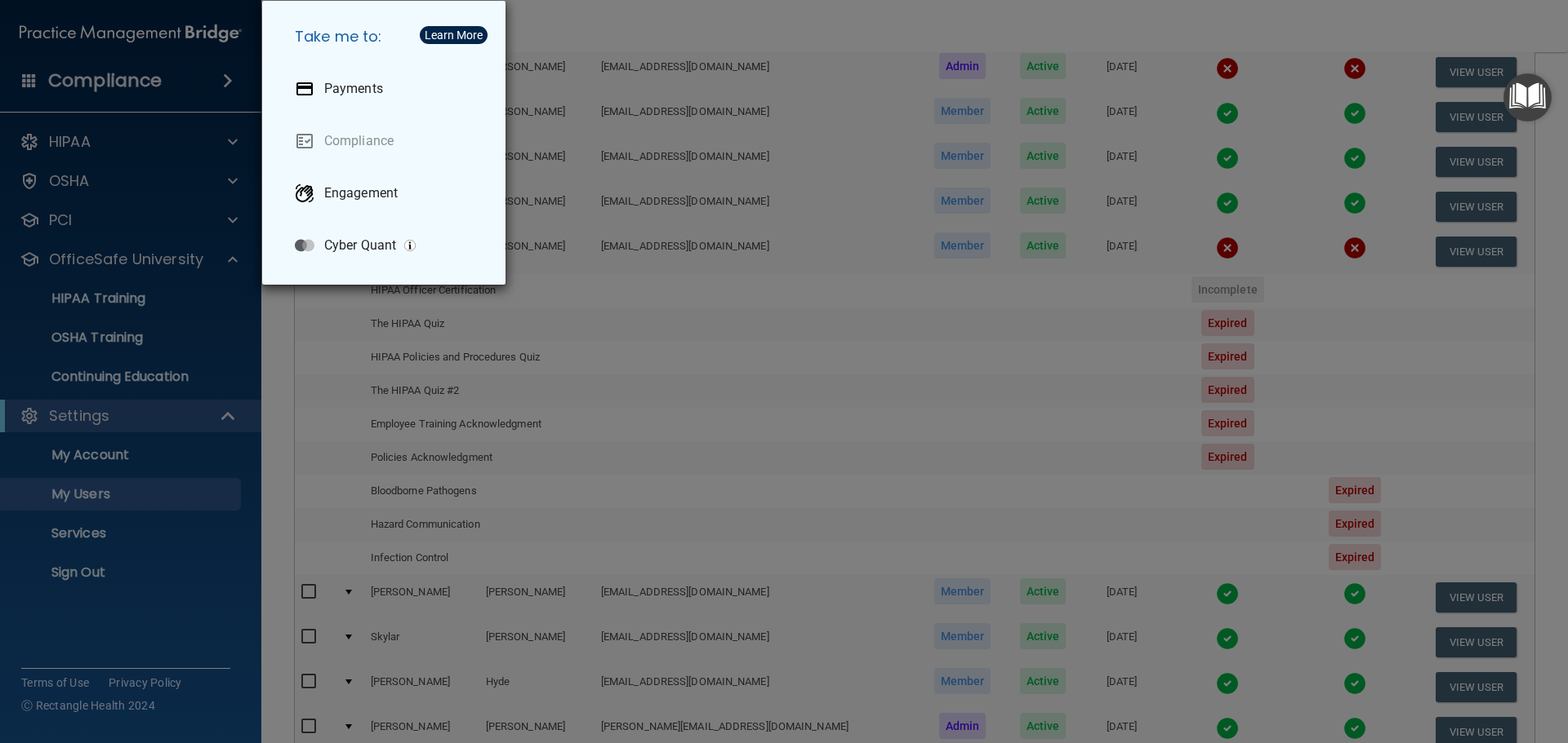
click at [27, 76] on div "Take me to: Payments Compliance Engagement Cyber Quant" at bounding box center [784, 372] width 1568 height 743
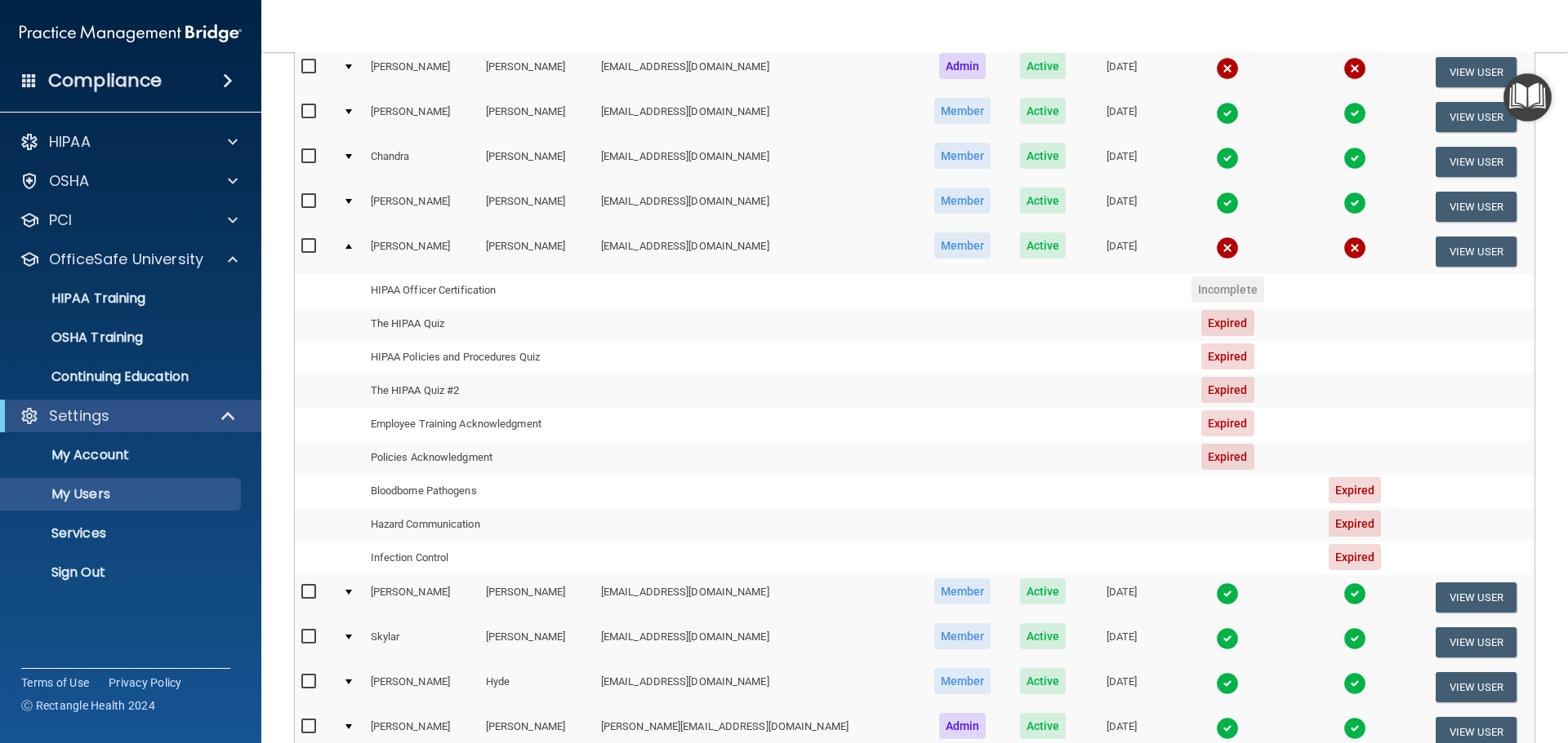
click at [31, 76] on span at bounding box center [29, 80] width 15 height 15
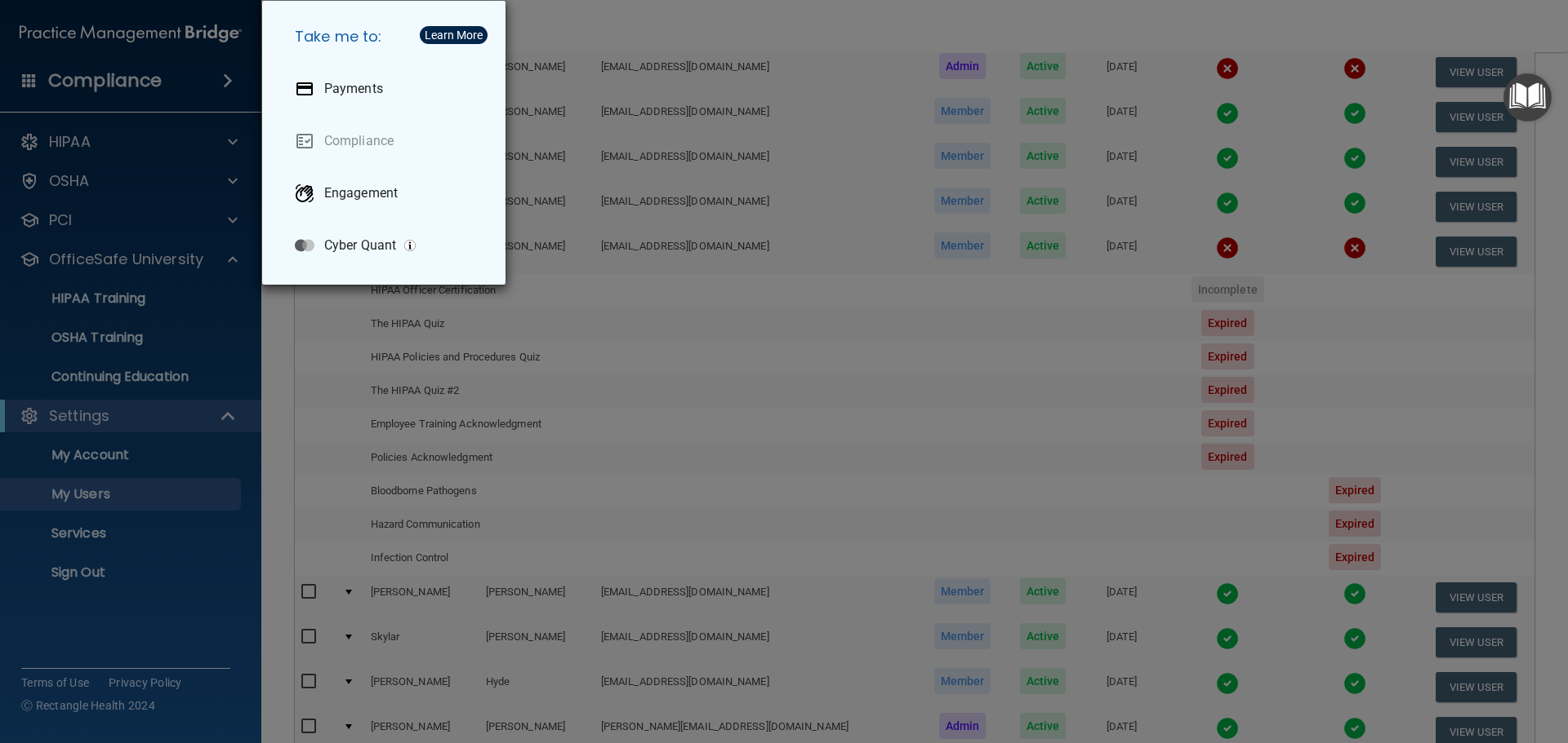
click at [35, 84] on div "Take me to: Payments Compliance Engagement Cyber Quant" at bounding box center [784, 372] width 1568 height 743
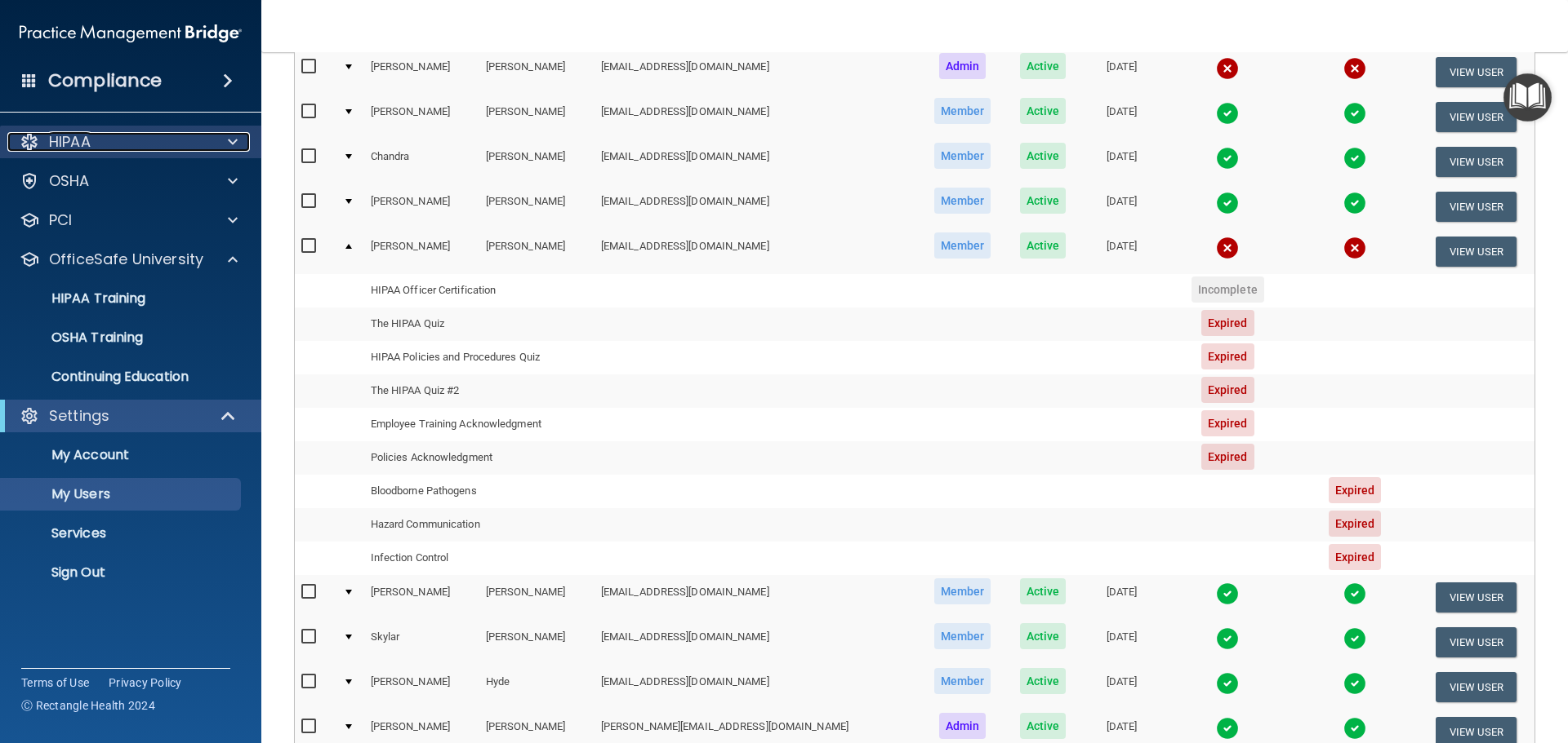
click at [78, 134] on p "HIPAA" at bounding box center [70, 141] width 42 height 19
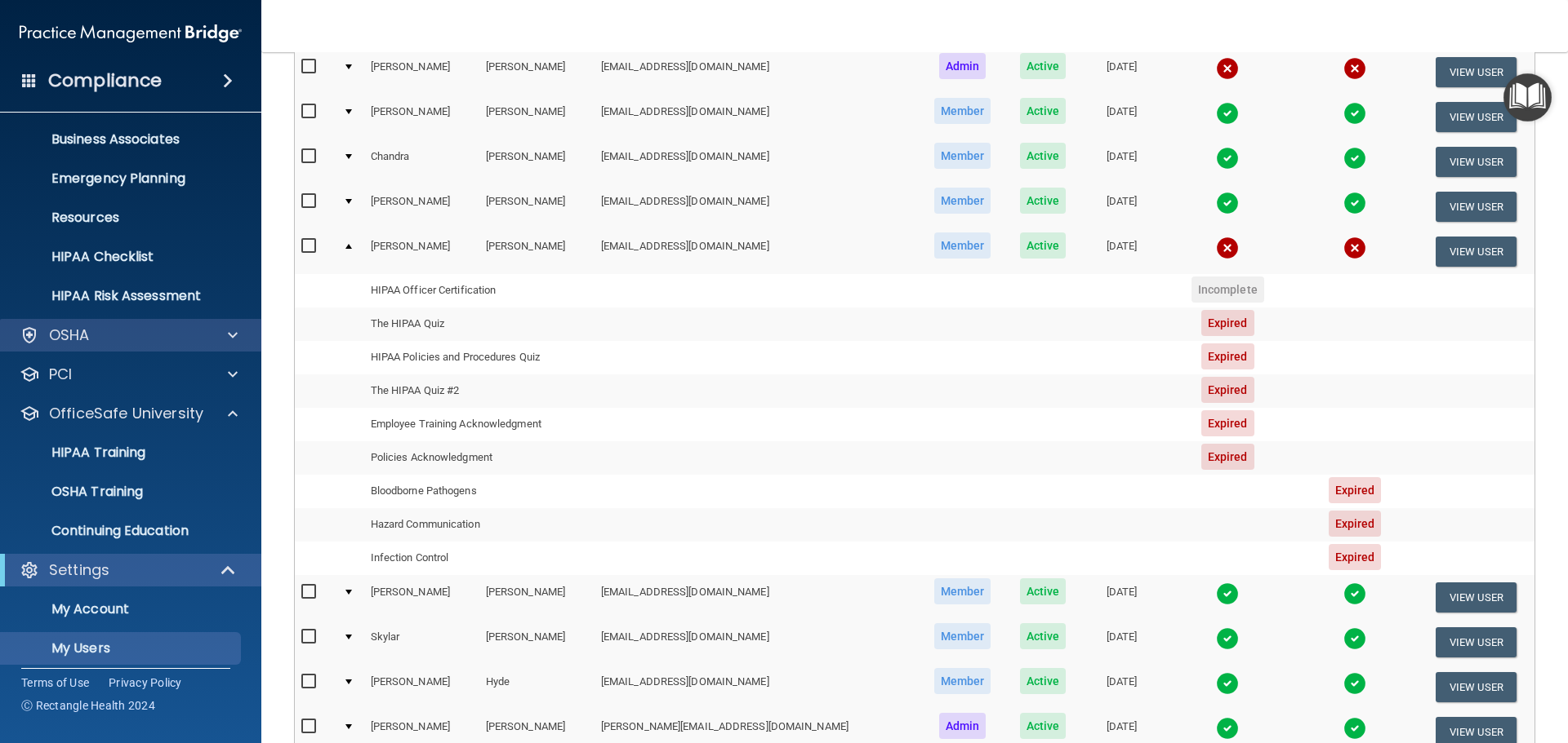
scroll to position [163, 0]
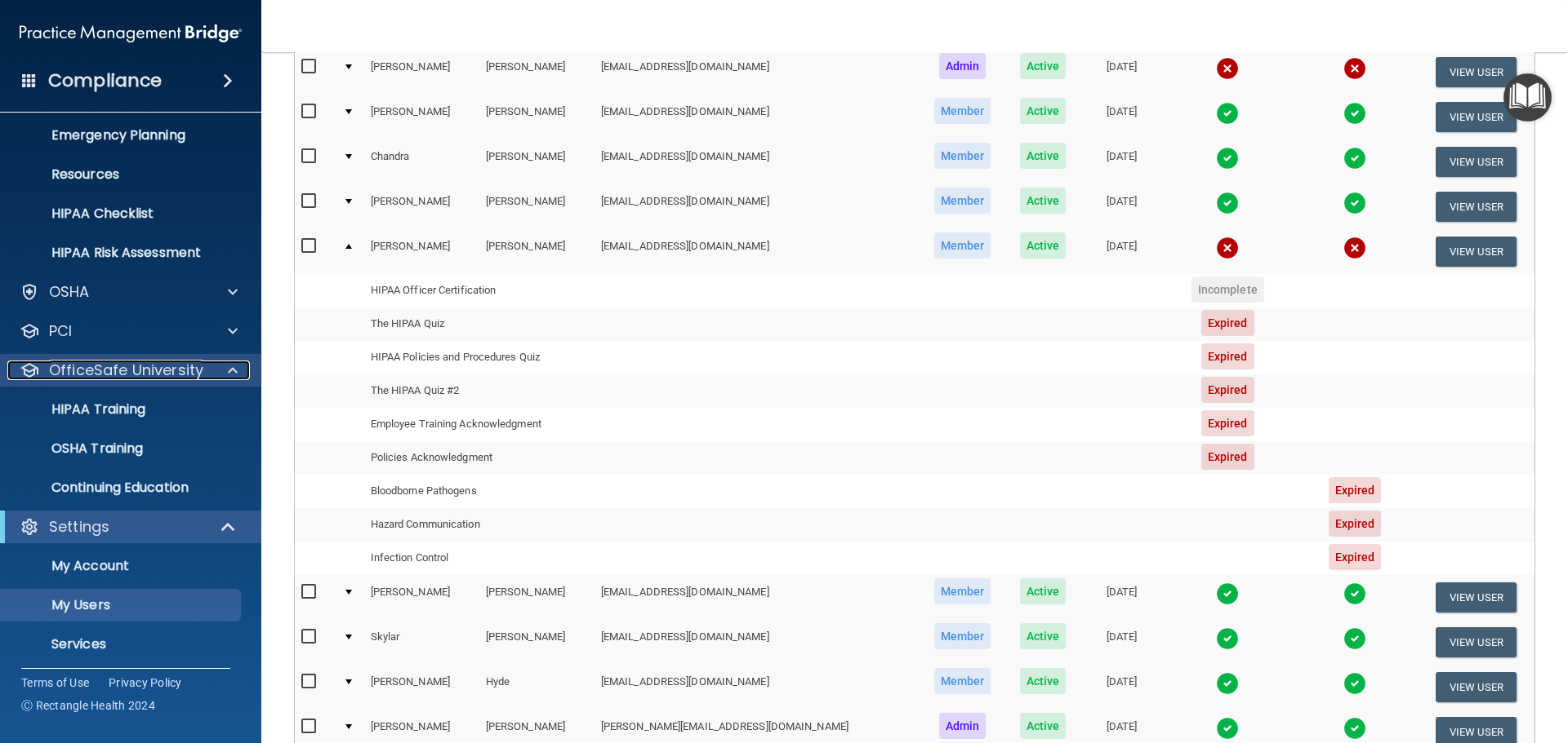
click at [118, 367] on p "OfficeSafe University" at bounding box center [126, 370] width 155 height 19
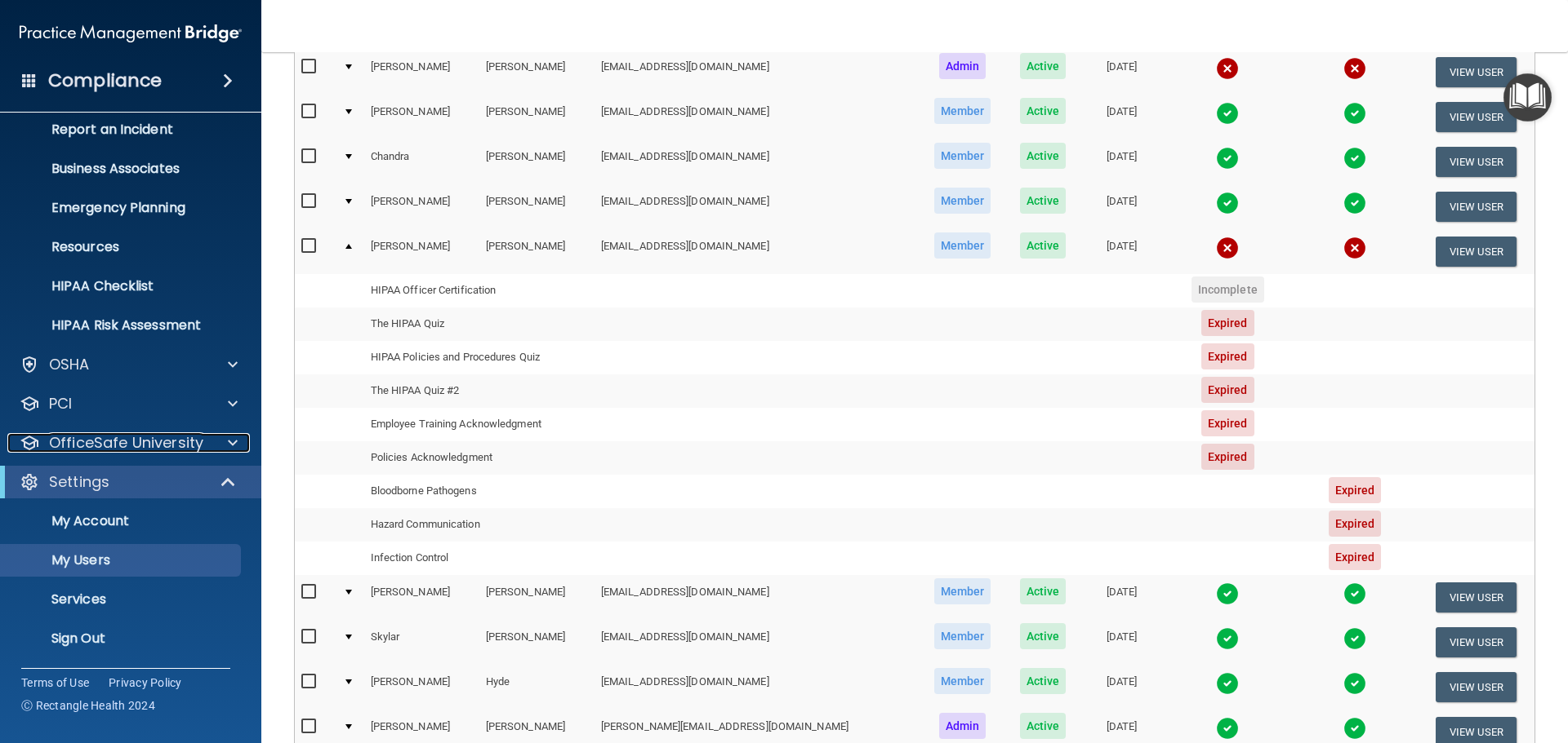
scroll to position [90, 0]
click at [232, 444] on span at bounding box center [233, 442] width 10 height 19
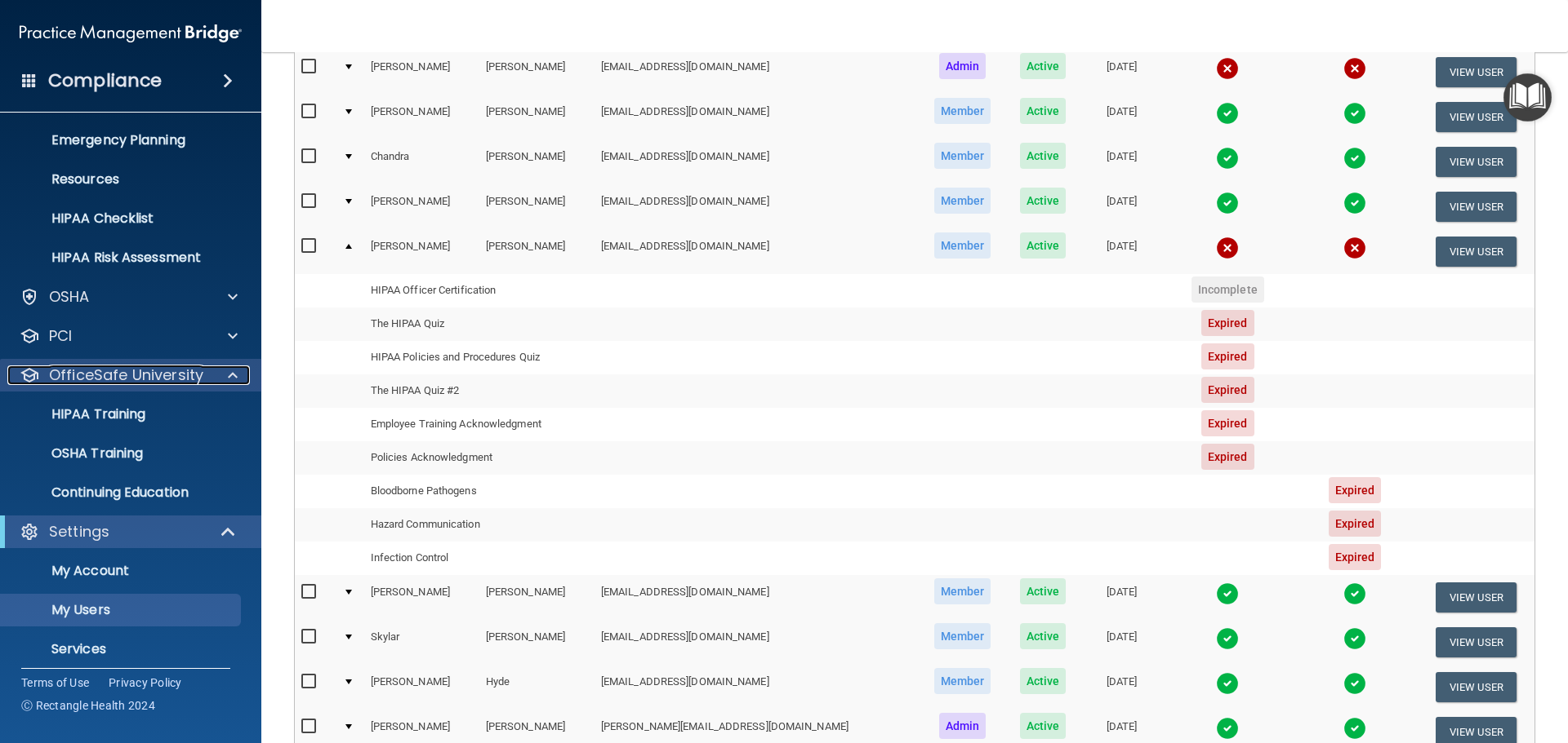
scroll to position [163, 0]
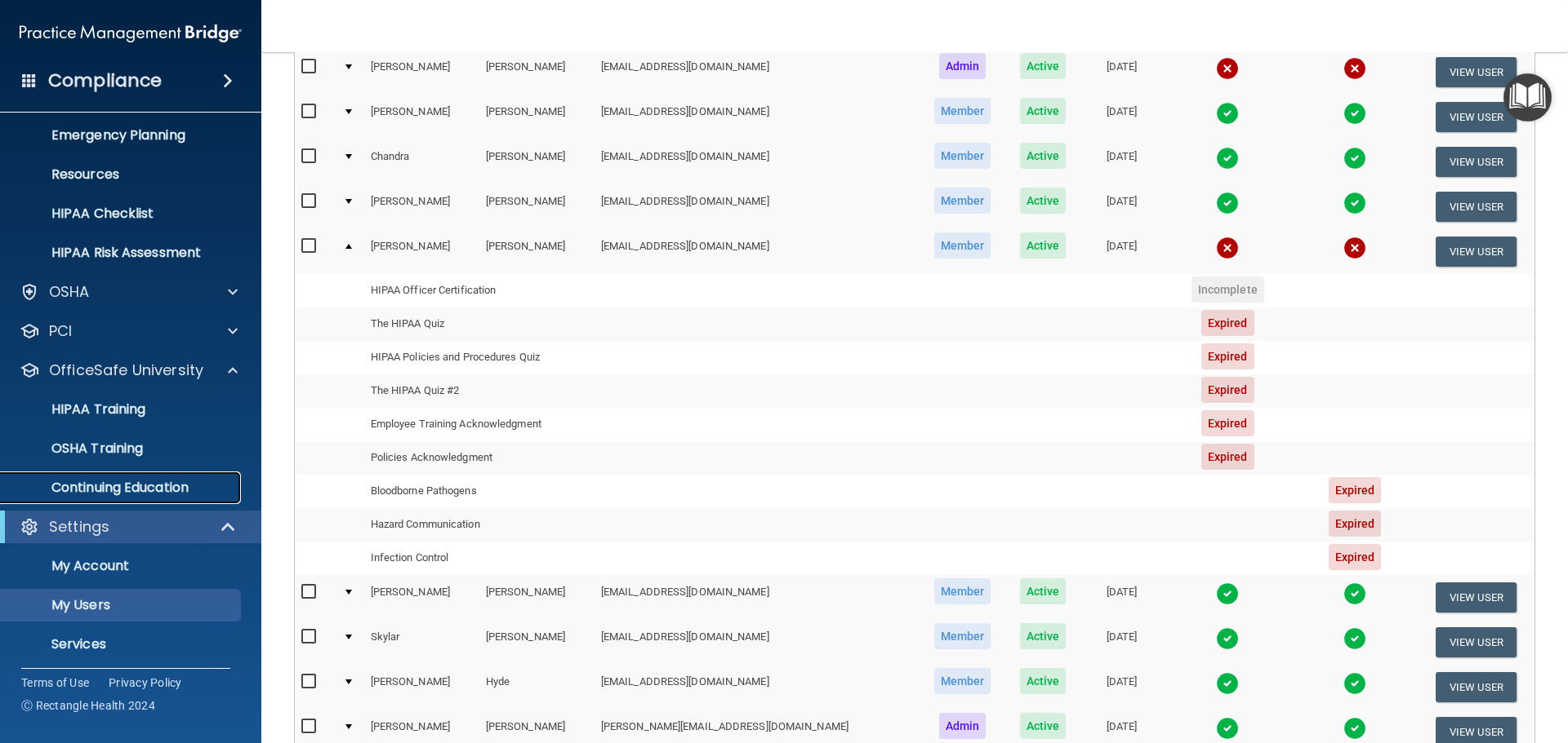
click at [200, 482] on p "Continuing Education" at bounding box center [122, 488] width 223 height 17
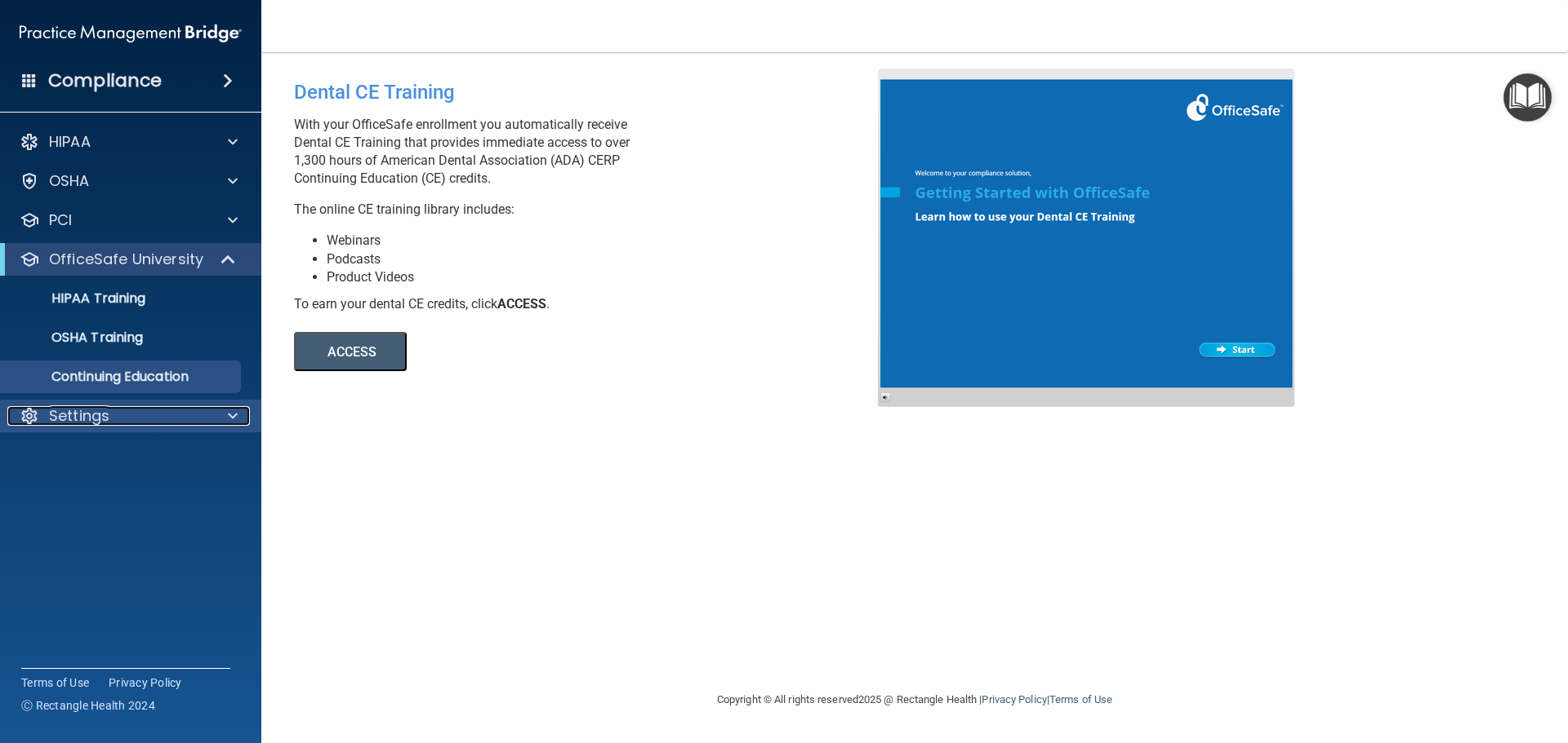
click at [96, 419] on p "Settings" at bounding box center [79, 416] width 60 height 19
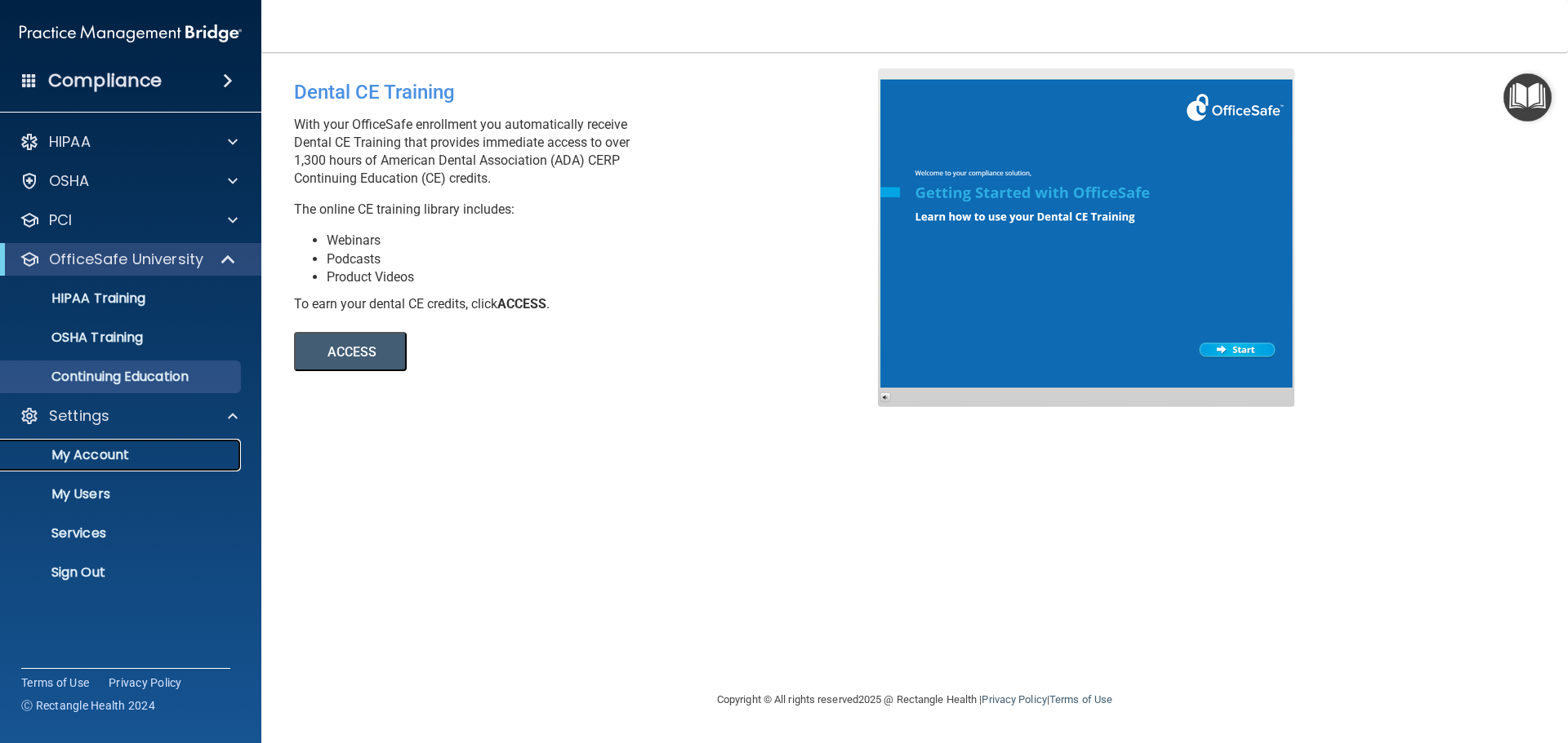
click at [103, 457] on p "My Account" at bounding box center [122, 456] width 223 height 17
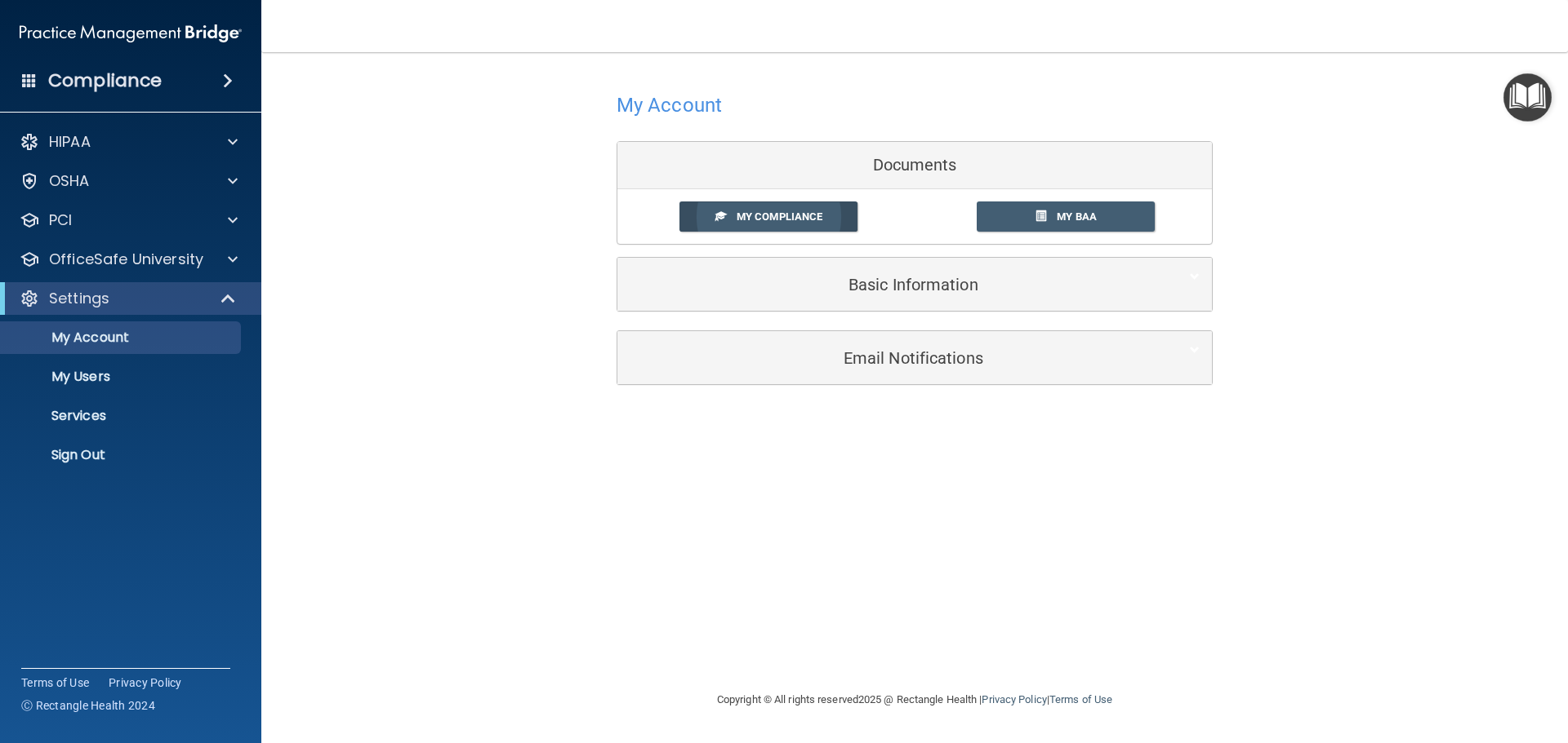
click at [816, 219] on span "My Compliance" at bounding box center [779, 216] width 86 height 13
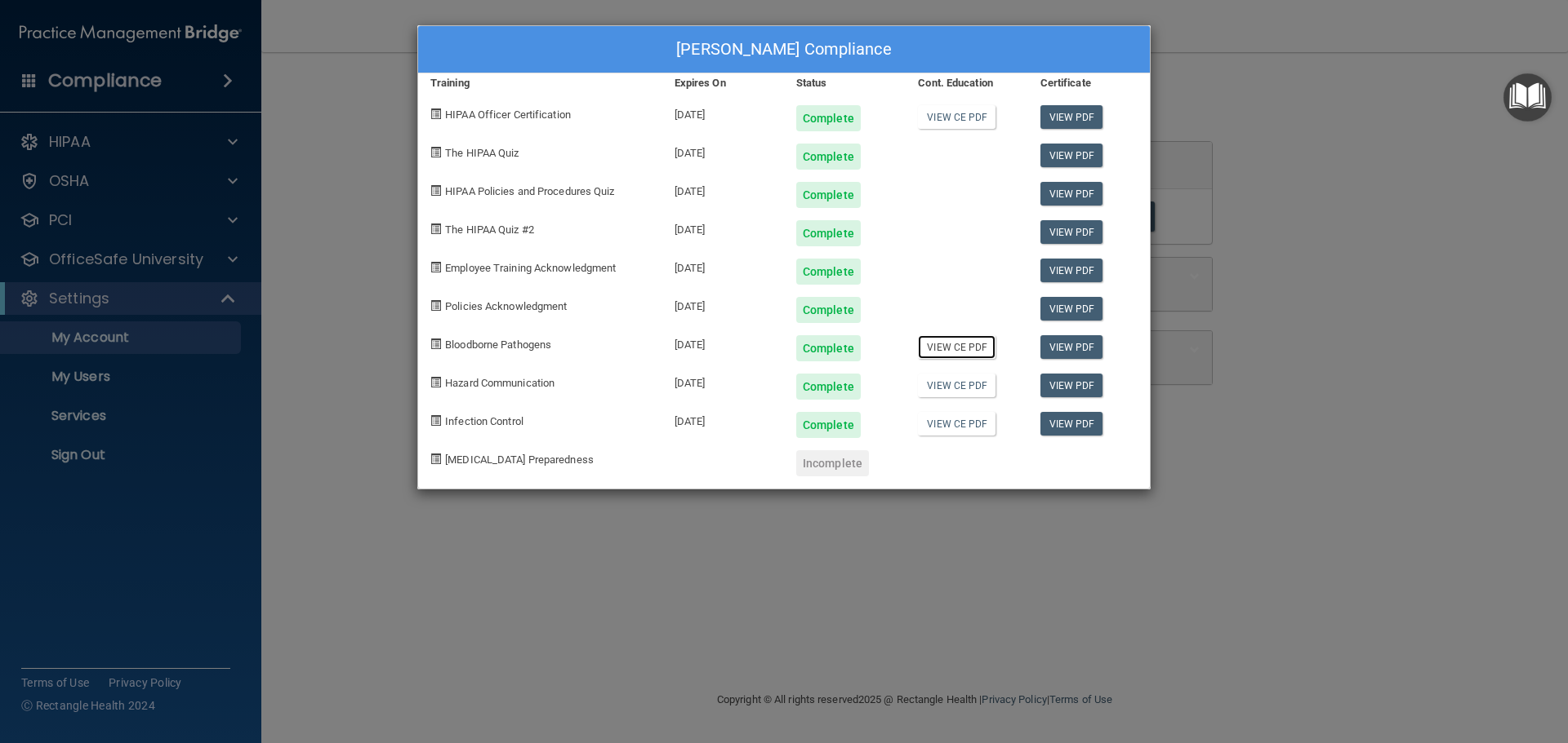
click at [957, 351] on link "View CE PDF" at bounding box center [957, 347] width 78 height 23
click at [378, 508] on div "DeVanna Lawrence's Compliance Training Expires On Status Cont. Education Certif…" at bounding box center [784, 372] width 1568 height 743
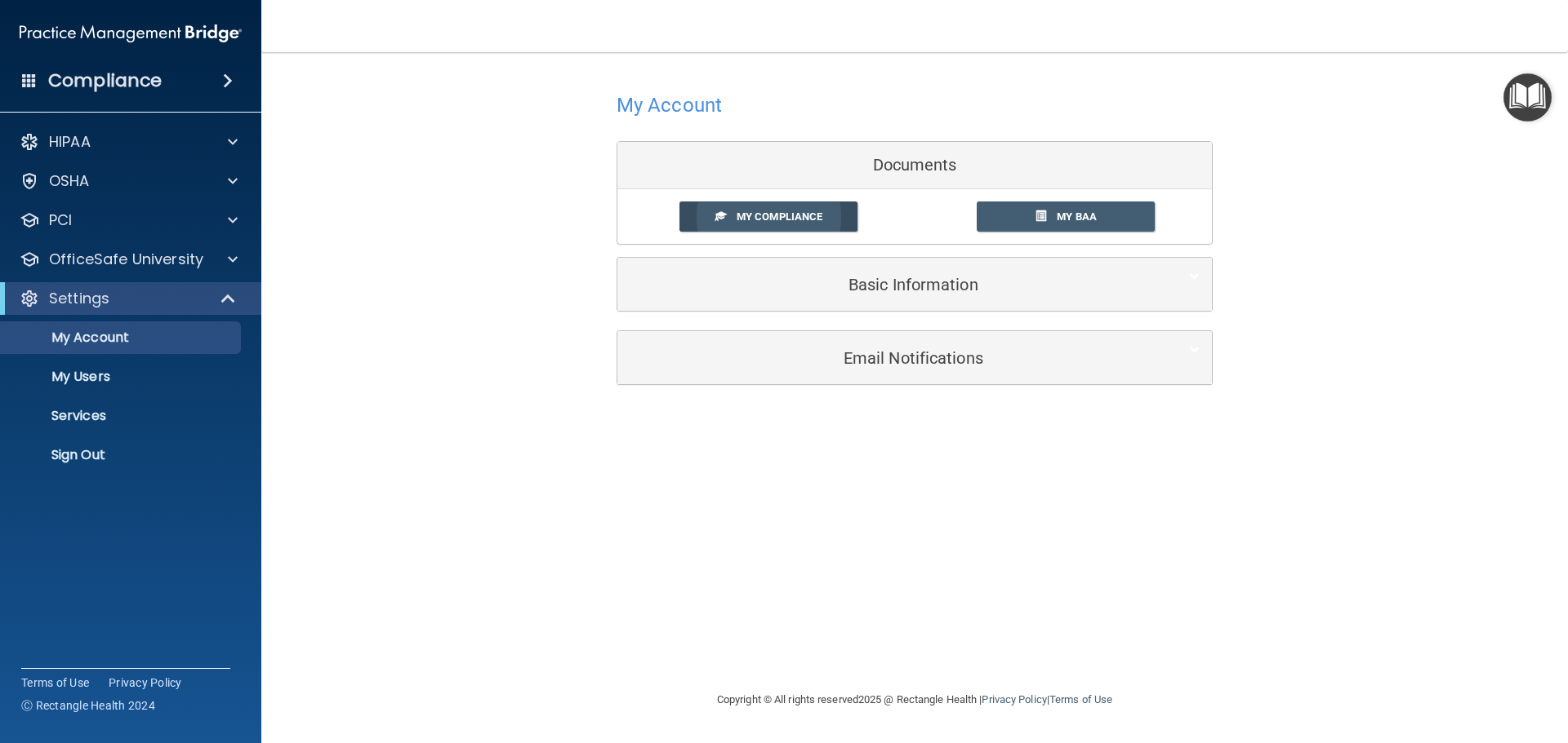
click at [791, 210] on span "My Compliance" at bounding box center [779, 216] width 86 height 13
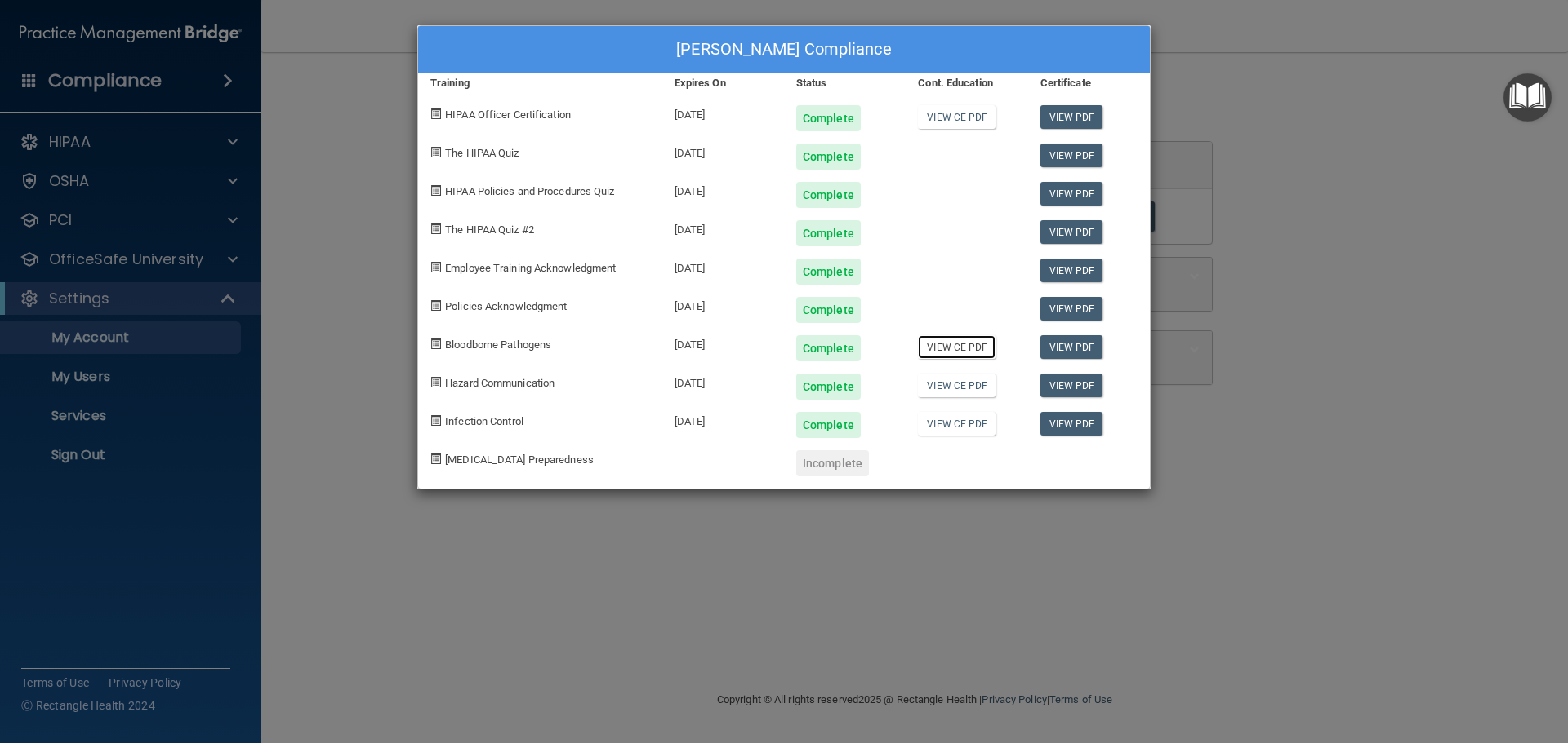
click at [955, 344] on link "View CE PDF" at bounding box center [957, 347] width 78 height 23
